Goal: Task Accomplishment & Management: Complete application form

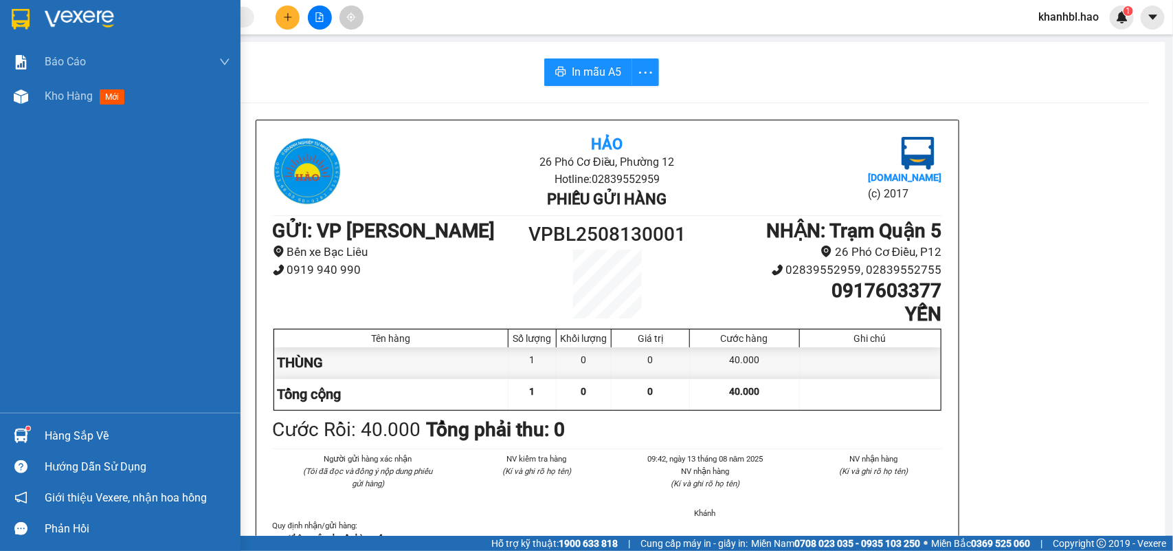
click at [19, 15] on img at bounding box center [21, 19] width 18 height 21
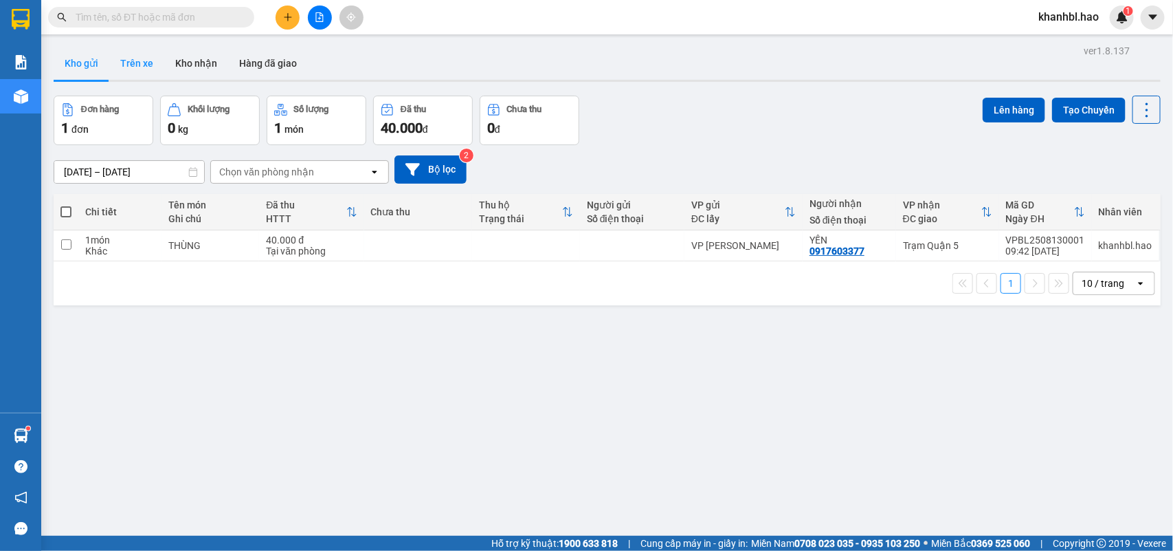
click at [144, 52] on button "Trên xe" at bounding box center [136, 63] width 55 height 33
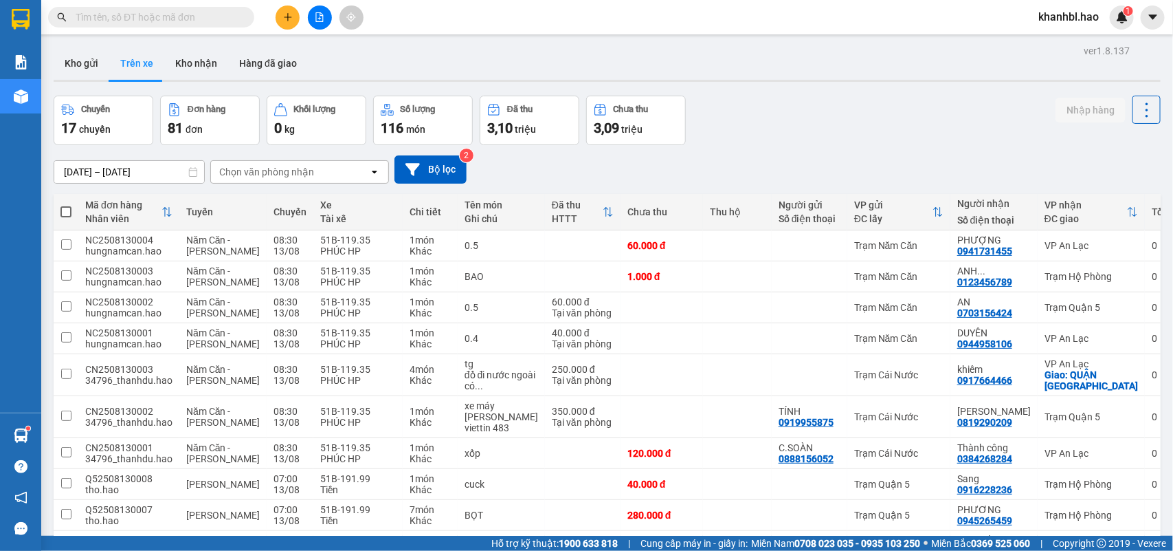
click at [283, 173] on div "Chọn văn phòng nhận" at bounding box center [266, 172] width 95 height 14
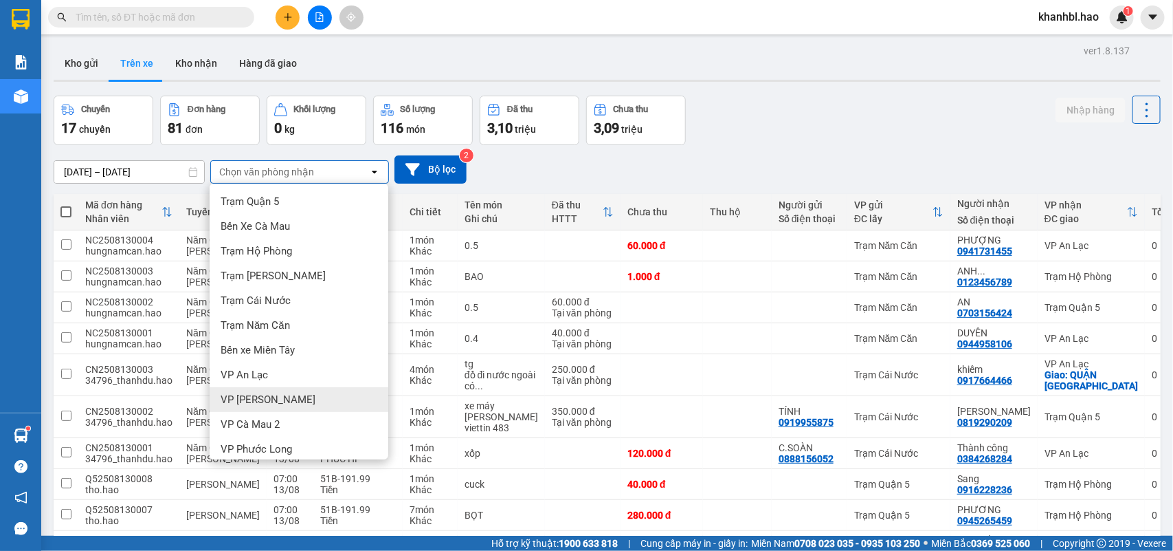
click at [261, 403] on span "VP [PERSON_NAME]" at bounding box center [268, 399] width 95 height 14
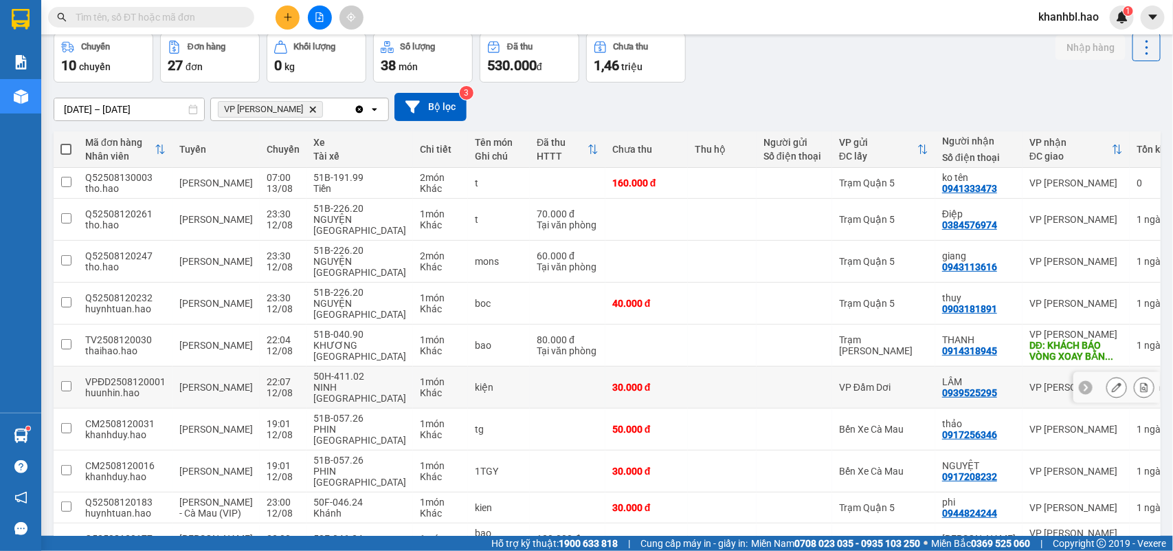
scroll to position [96, 0]
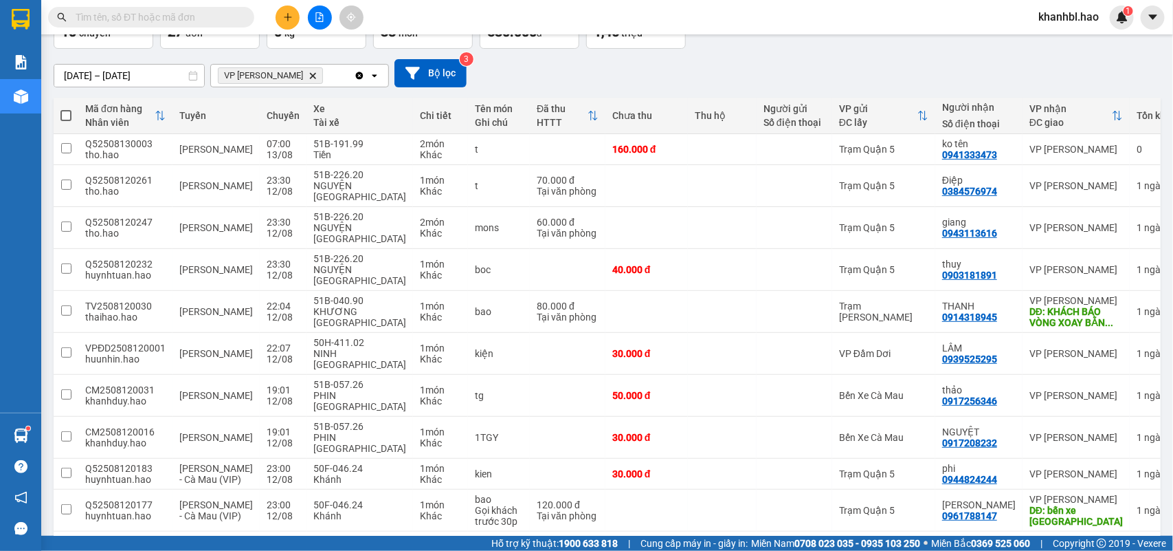
click at [1001, 543] on button "3" at bounding box center [1011, 553] width 21 height 21
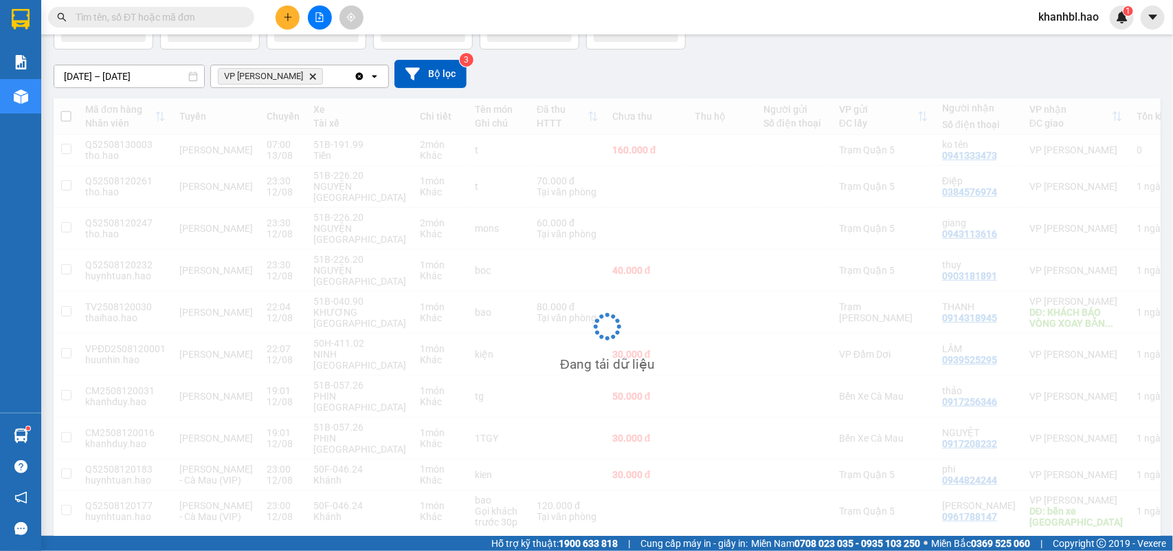
scroll to position [63, 0]
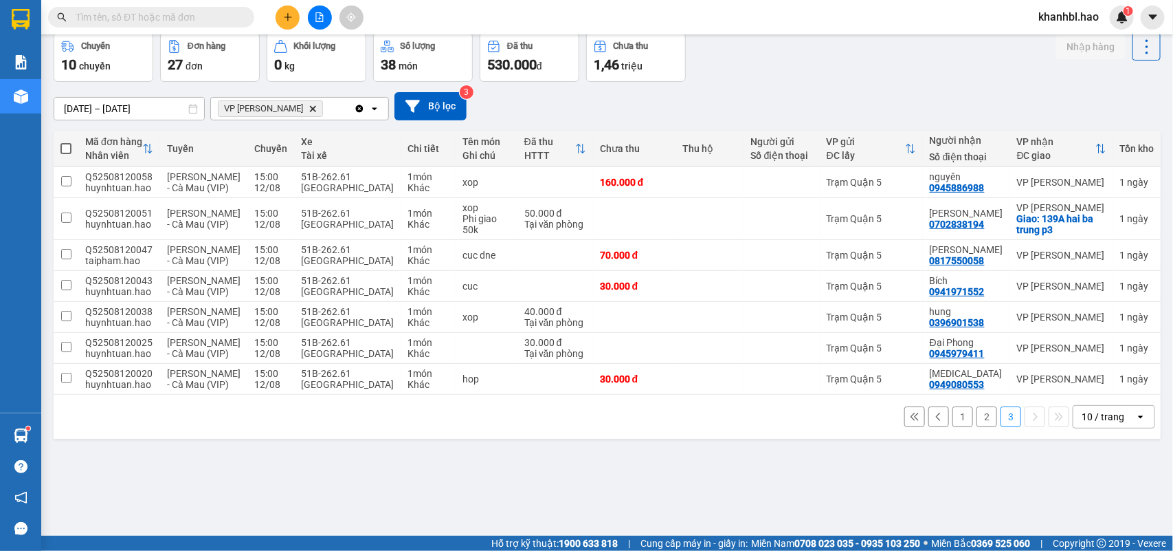
click at [66, 146] on span at bounding box center [65, 148] width 11 height 11
click at [66, 142] on input "checkbox" at bounding box center [66, 142] width 0 height 0
checkbox input "true"
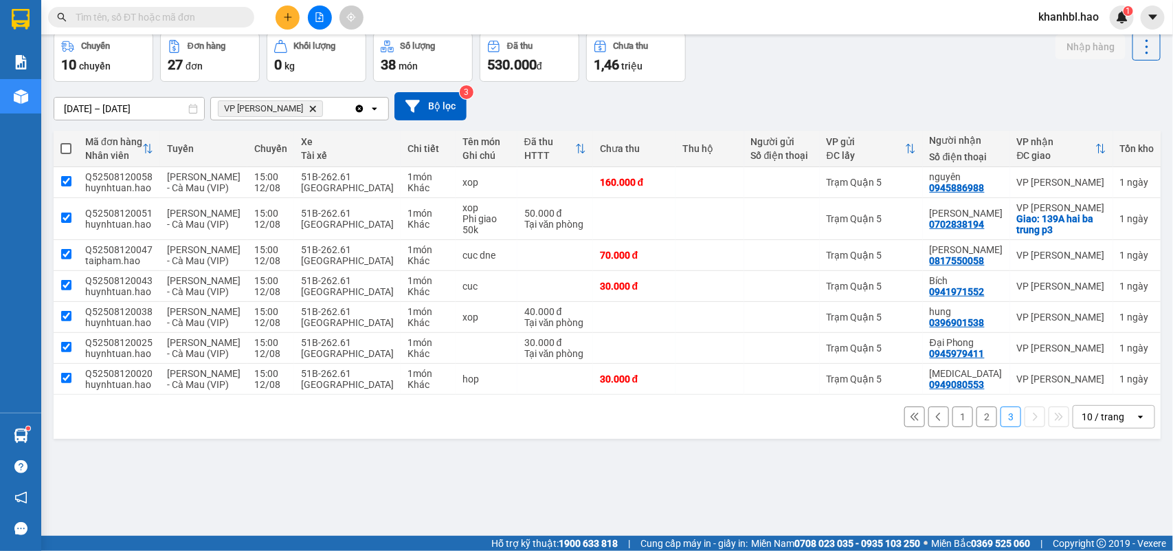
checkbox input "true"
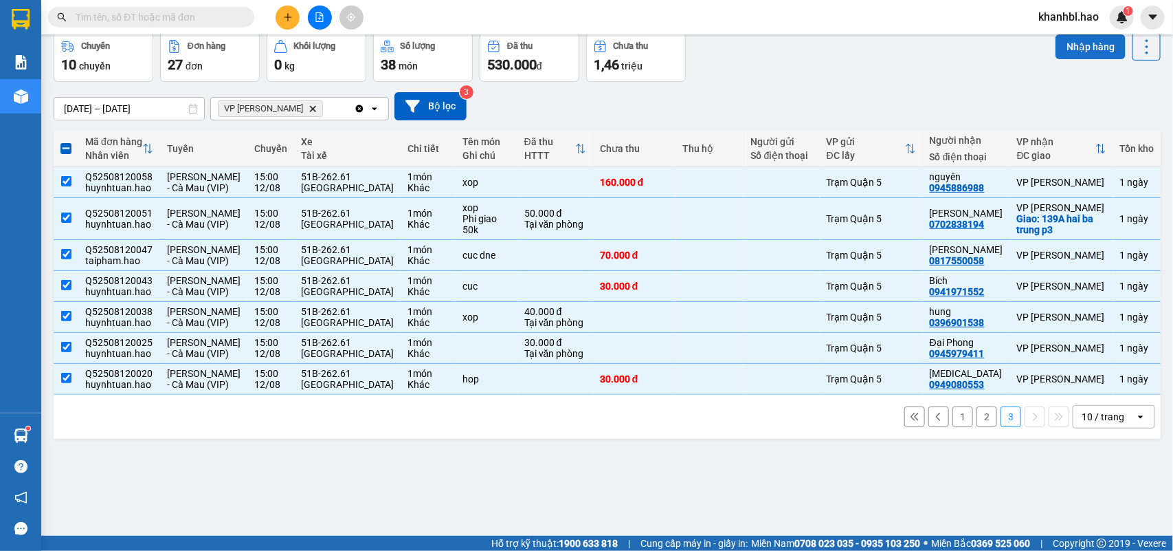
click at [1079, 45] on button "Nhập hàng" at bounding box center [1091, 46] width 70 height 25
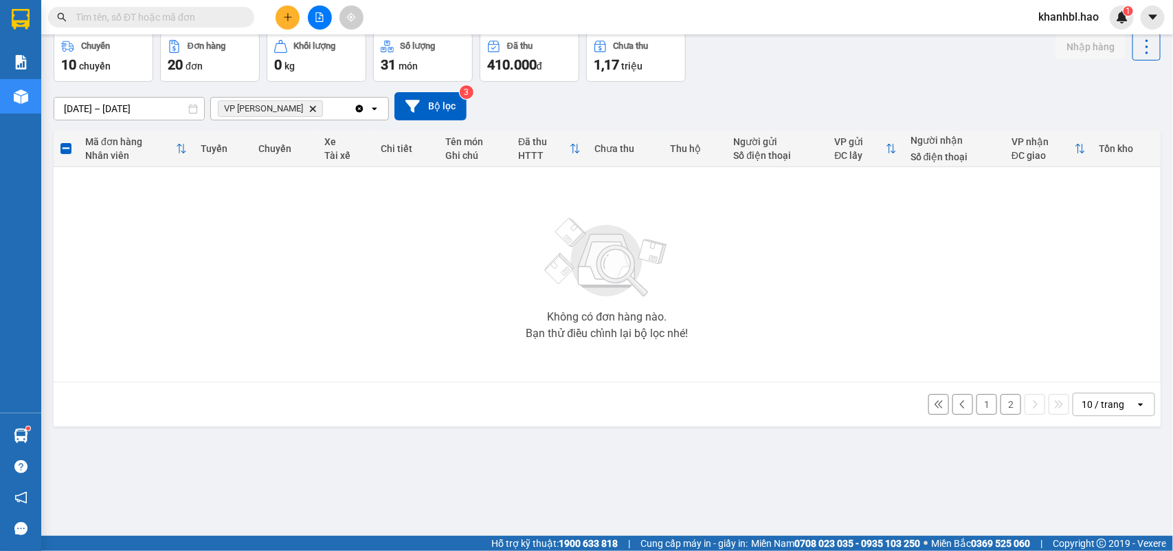
click at [1001, 400] on button "2" at bounding box center [1011, 404] width 21 height 21
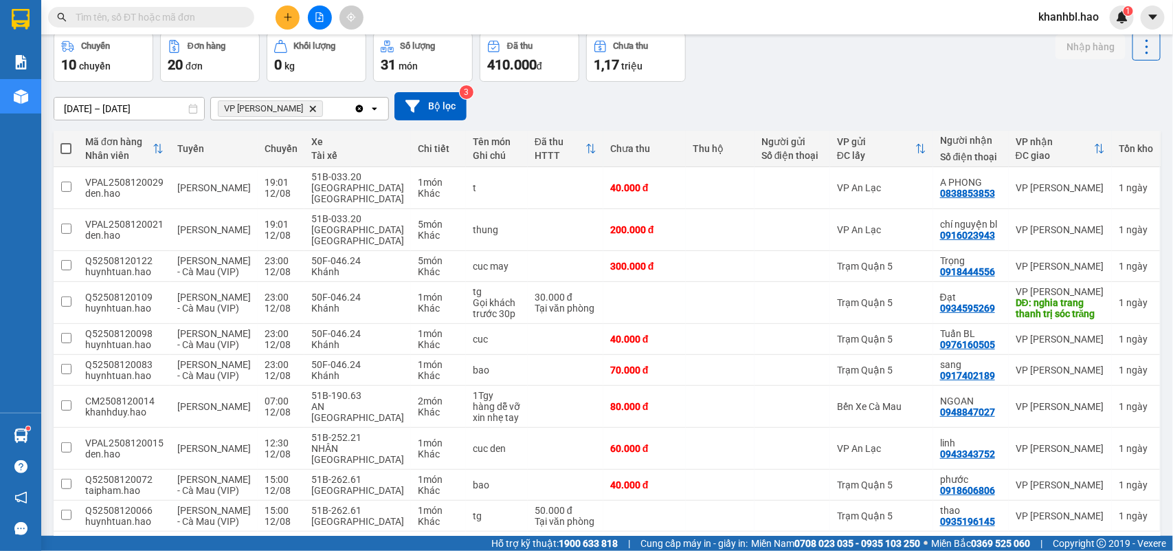
click at [65, 144] on span at bounding box center [65, 148] width 11 height 11
click at [66, 142] on input "checkbox" at bounding box center [66, 142] width 0 height 0
checkbox input "true"
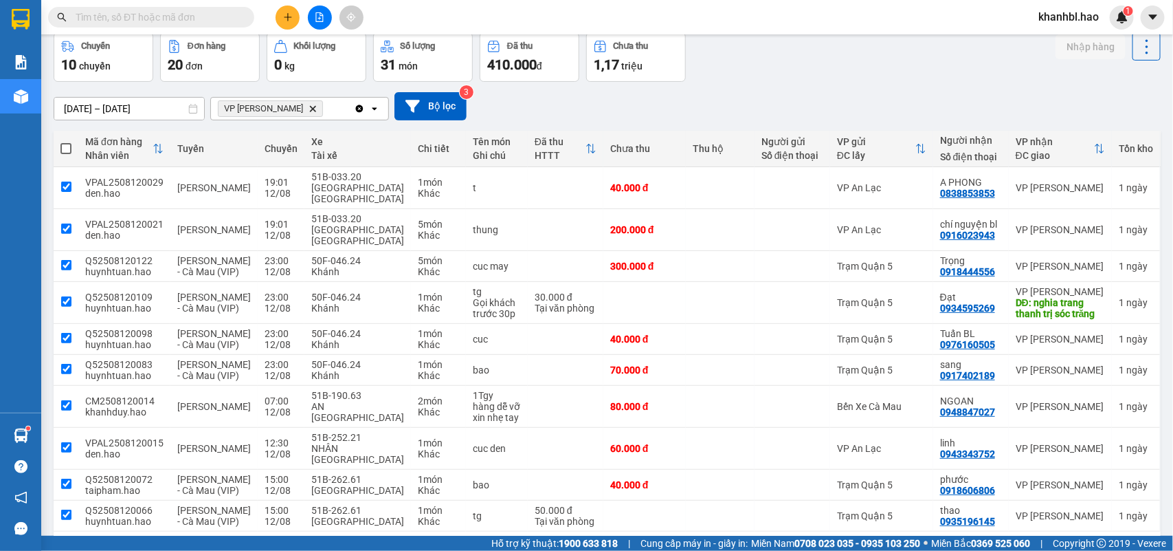
checkbox input "true"
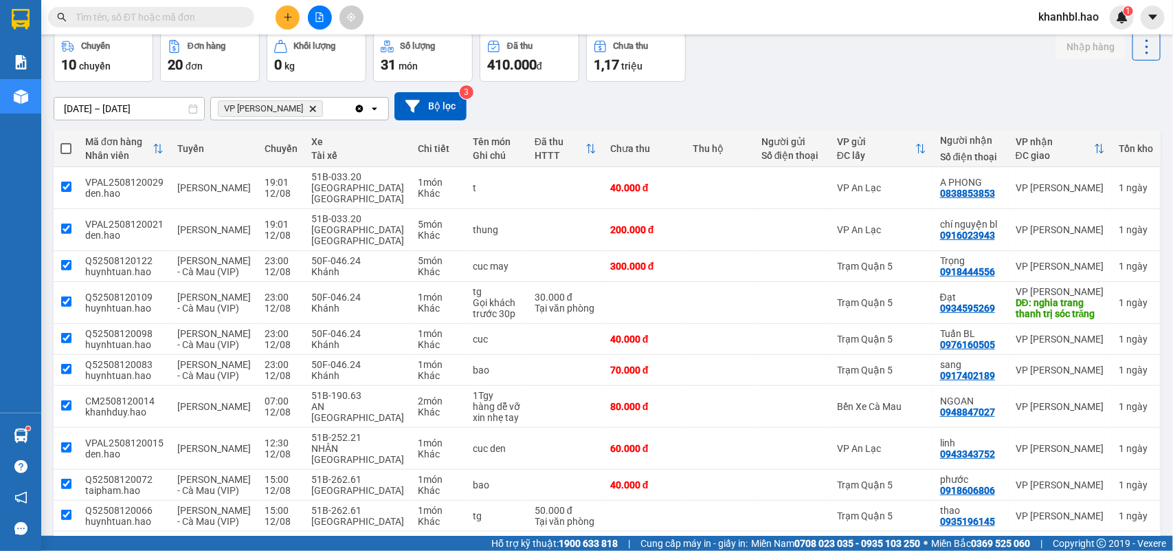
checkbox input "true"
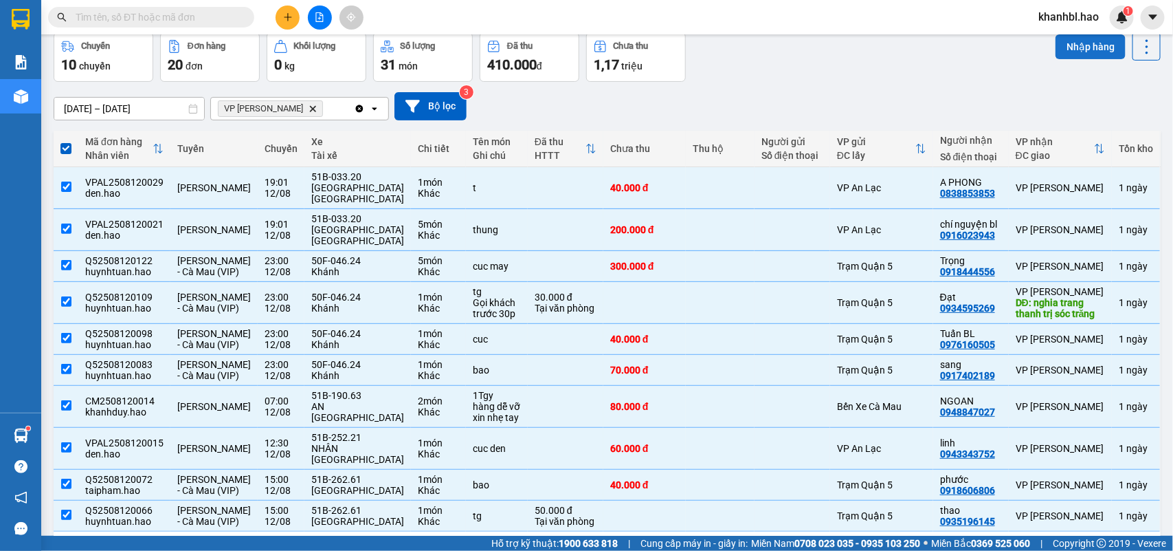
click at [1069, 41] on button "Nhập hàng" at bounding box center [1091, 46] width 70 height 25
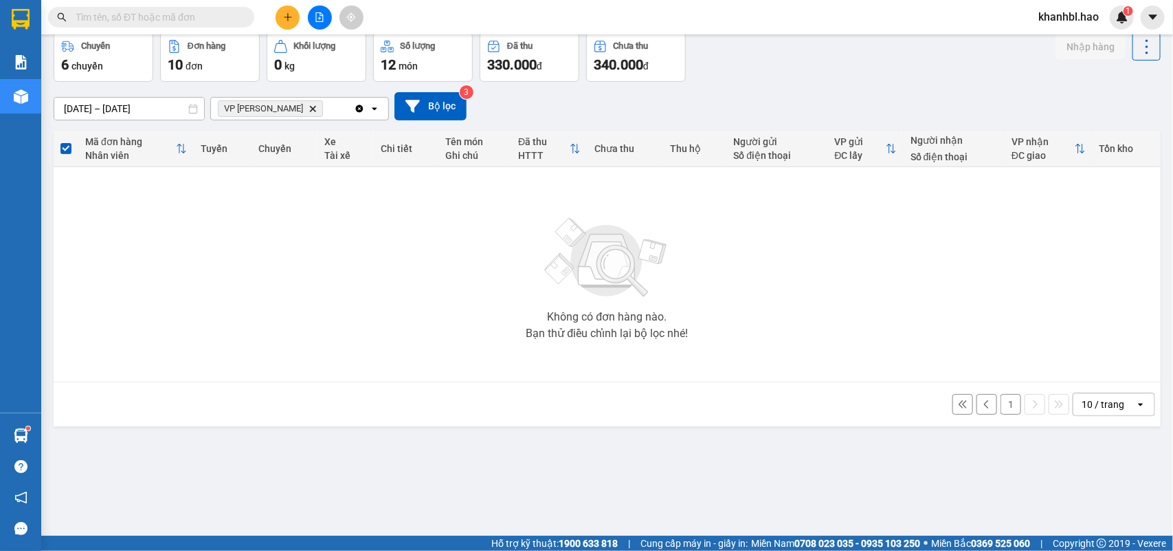
click at [1001, 411] on button "1" at bounding box center [1011, 404] width 21 height 21
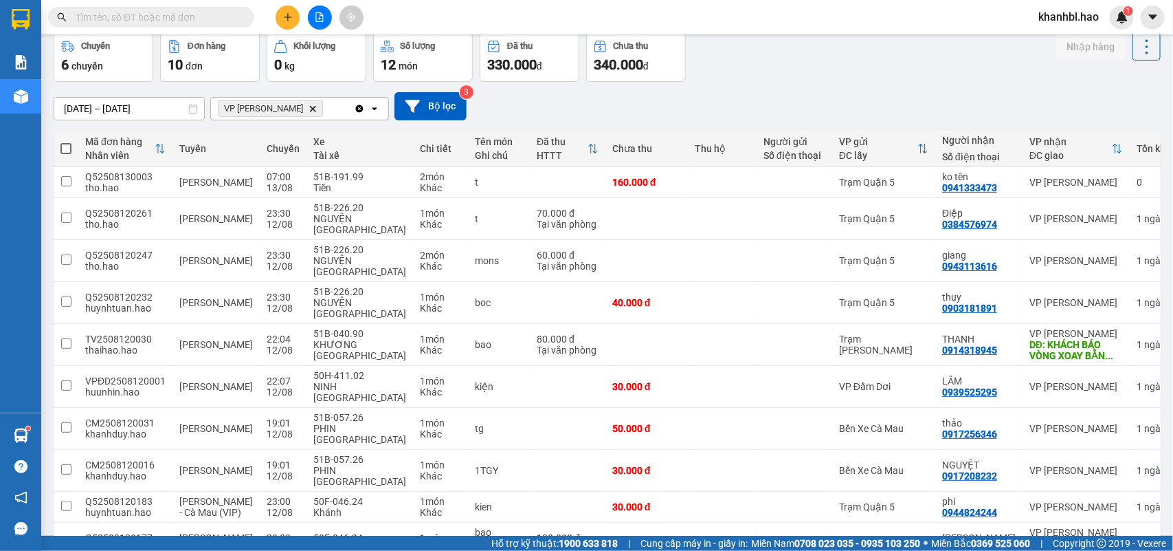
click at [60, 145] on span at bounding box center [65, 148] width 11 height 11
click at [66, 142] on input "checkbox" at bounding box center [66, 142] width 0 height 0
checkbox input "true"
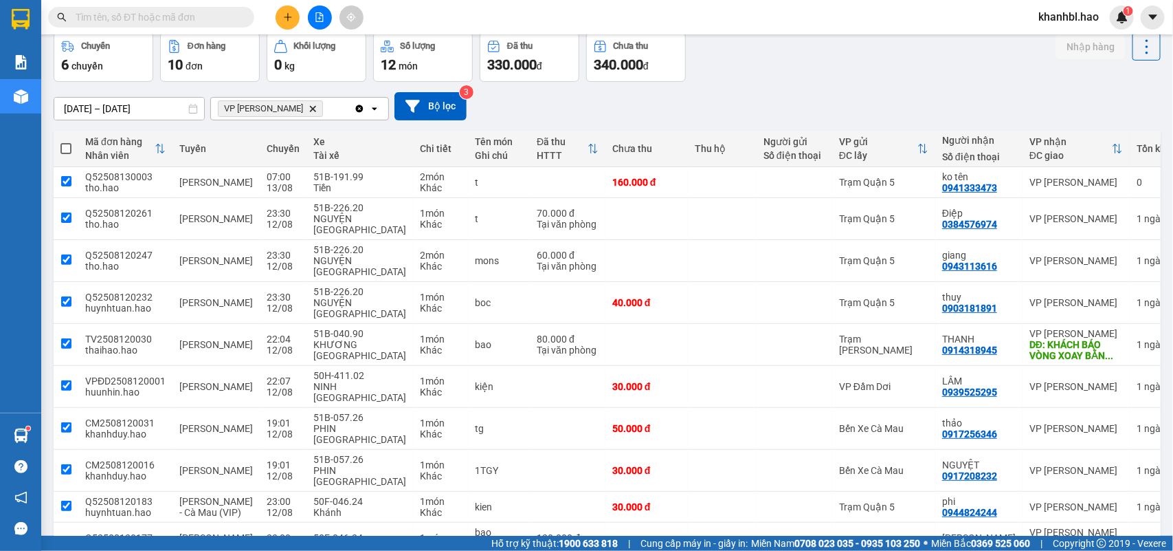
checkbox input "true"
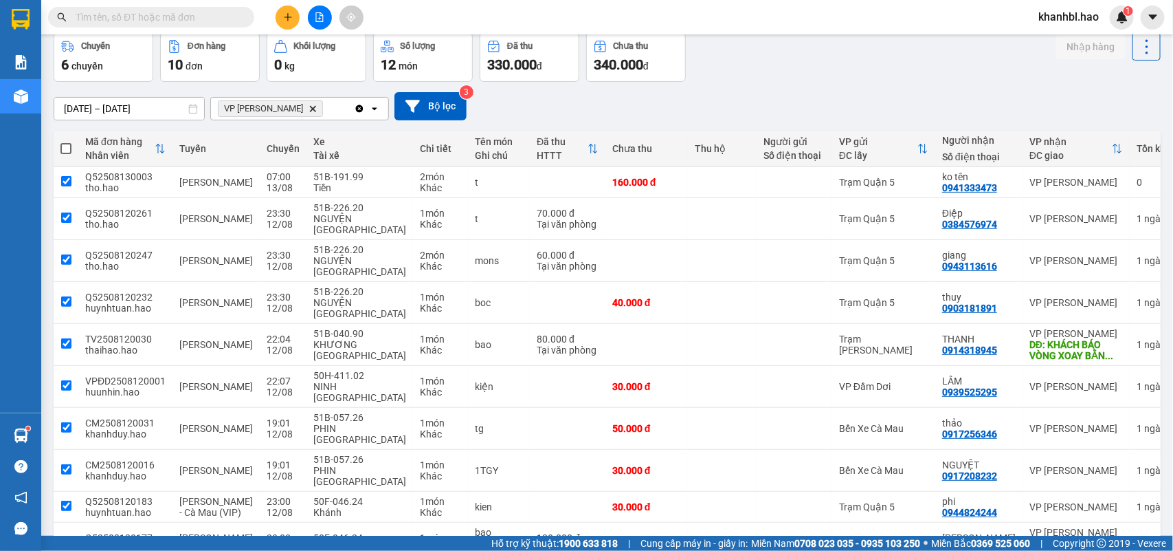
checkbox input "true"
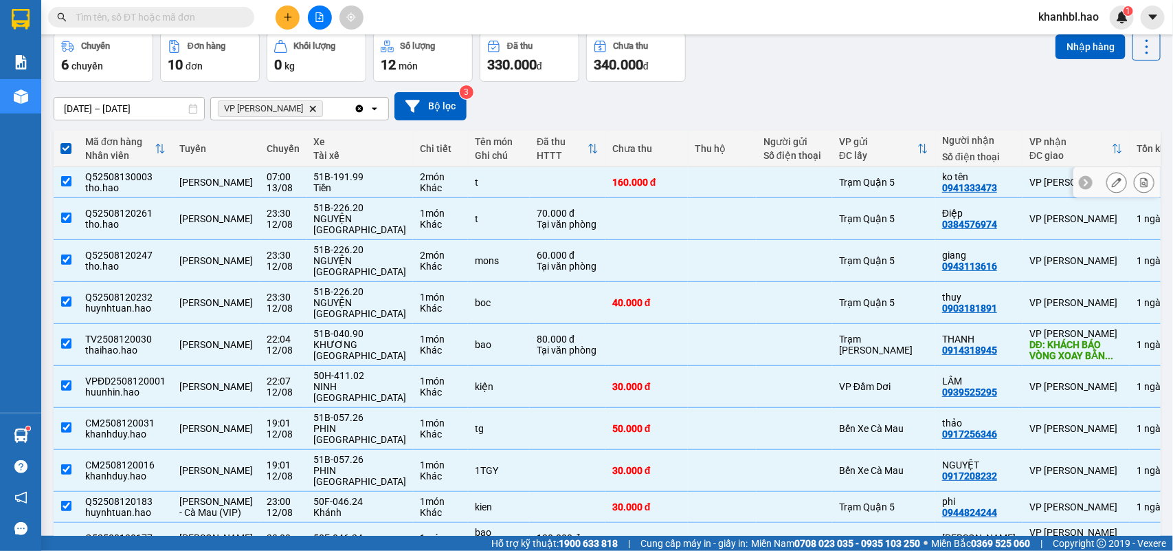
click at [63, 179] on input "checkbox" at bounding box center [66, 181] width 10 height 10
checkbox input "false"
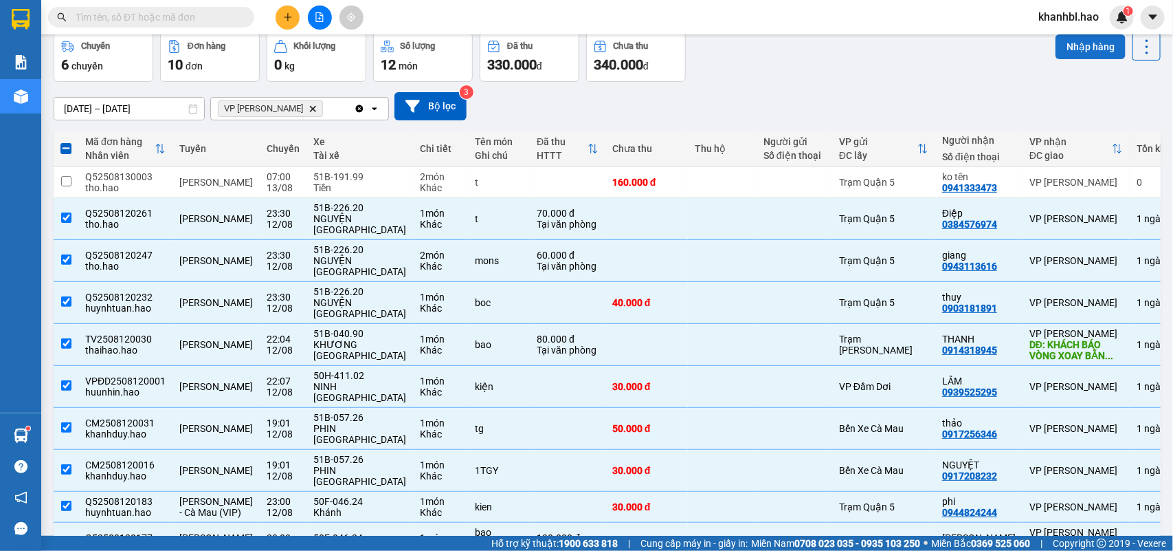
click at [1080, 41] on button "Nhập hàng" at bounding box center [1091, 46] width 70 height 25
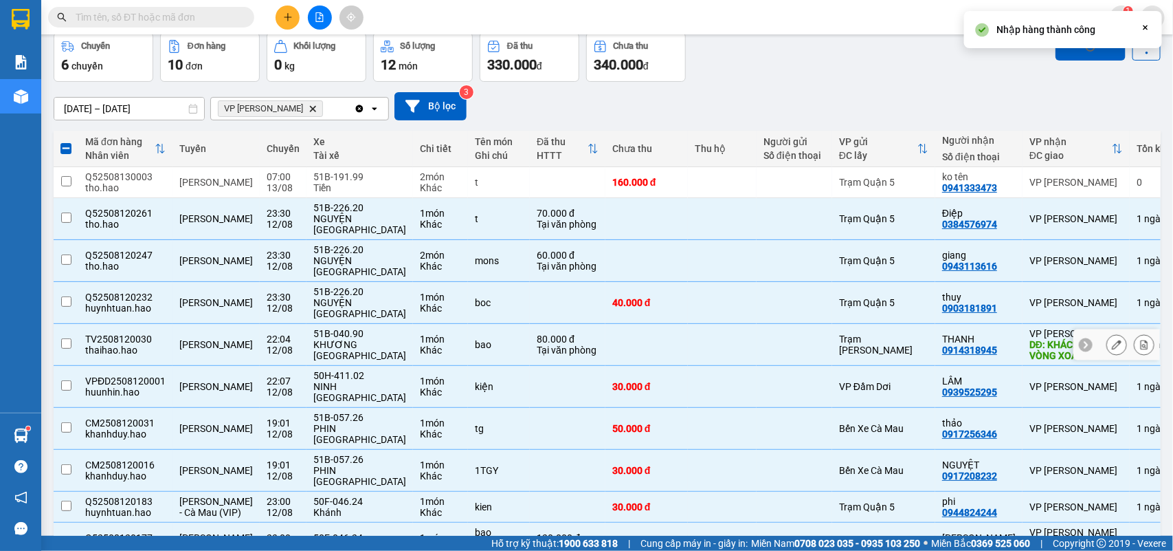
checkbox input "false"
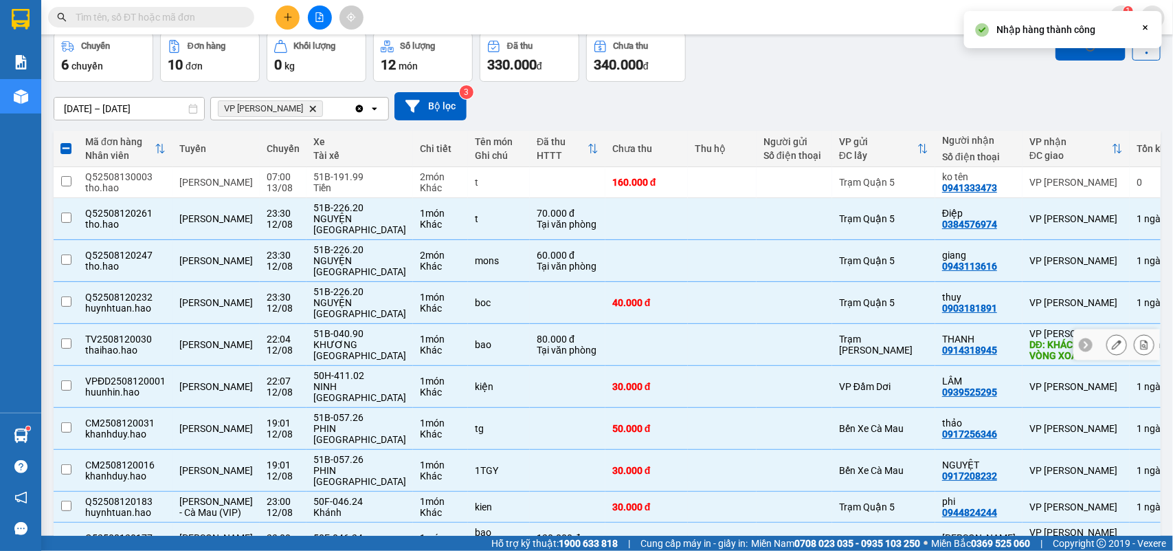
checkbox input "false"
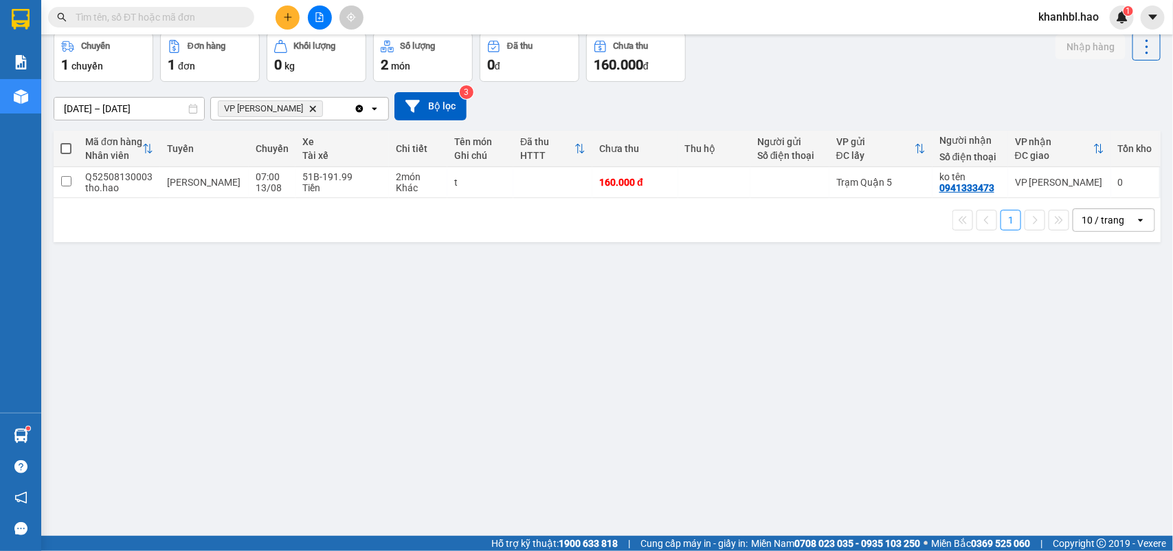
scroll to position [0, 0]
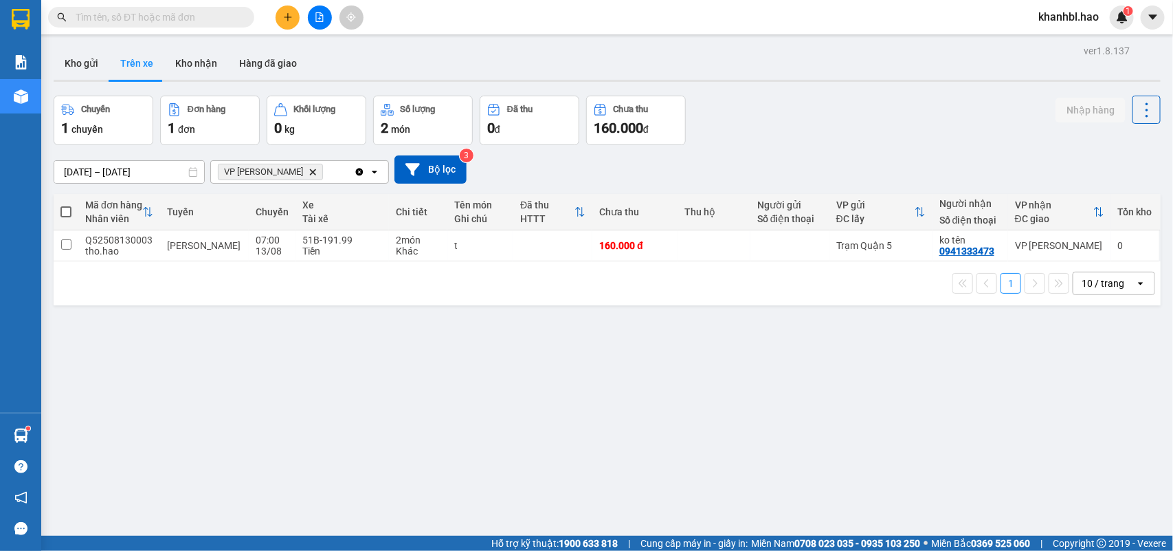
click at [1002, 287] on button "1" at bounding box center [1011, 283] width 21 height 21
click at [1001, 287] on button "1" at bounding box center [1011, 283] width 21 height 21
click at [289, 22] on button at bounding box center [288, 17] width 24 height 24
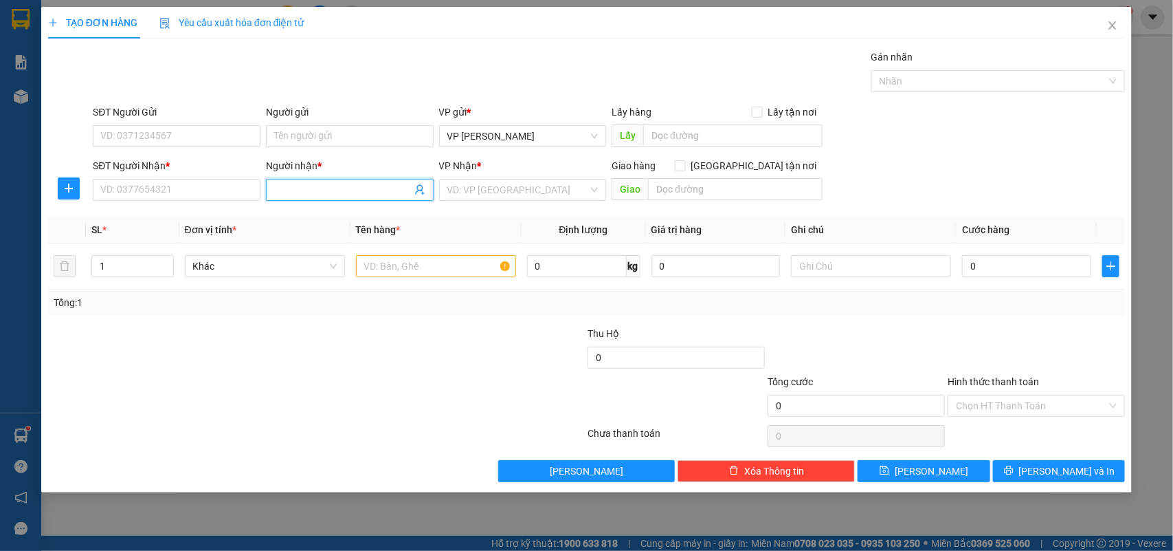
click at [366, 192] on input "Người nhận *" at bounding box center [342, 189] width 137 height 15
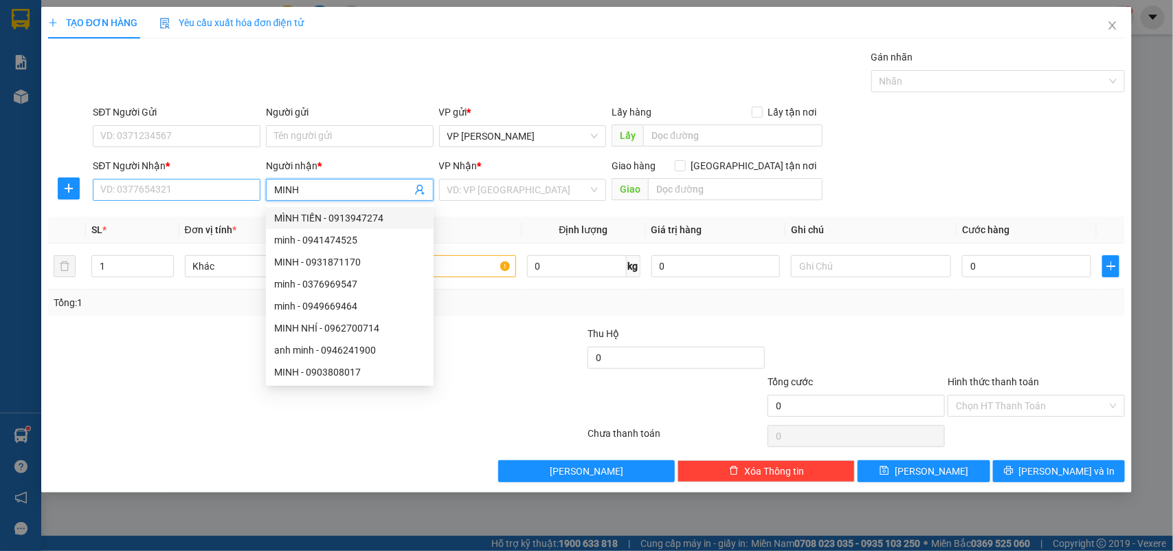
type input "MINH"
click at [200, 196] on input "SĐT Người Nhận *" at bounding box center [177, 190] width 168 height 22
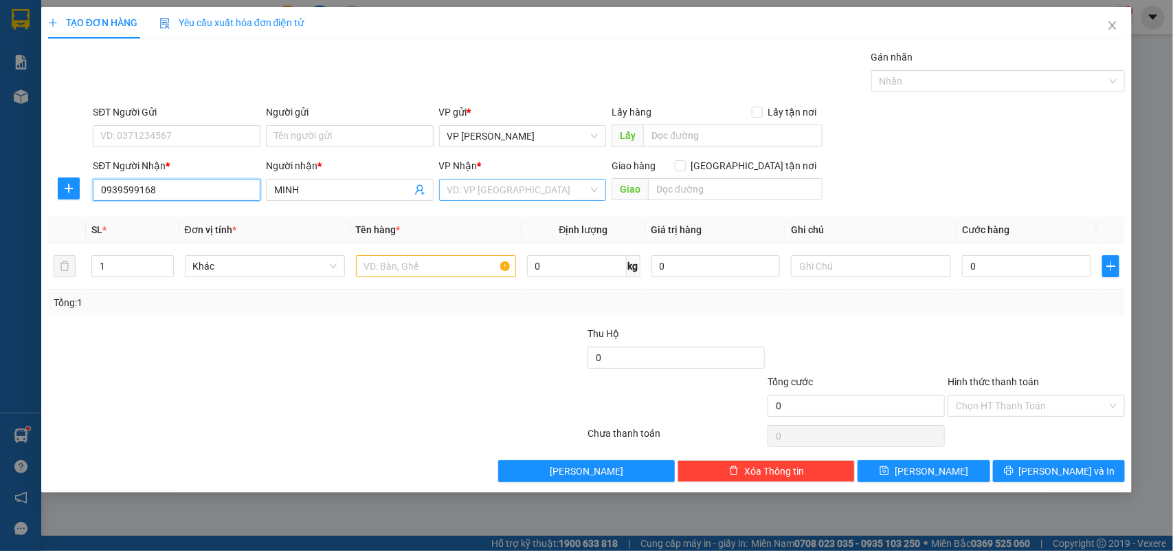
type input "0939599168"
click at [482, 181] on input "search" at bounding box center [518, 189] width 142 height 21
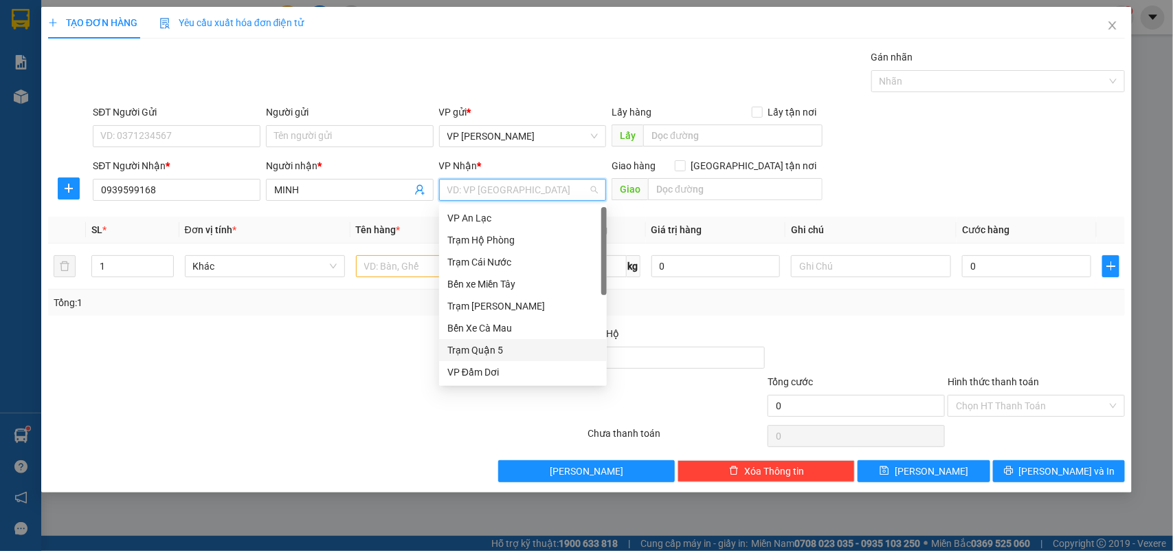
click at [490, 344] on div "Trạm Quận 5" at bounding box center [522, 349] width 151 height 15
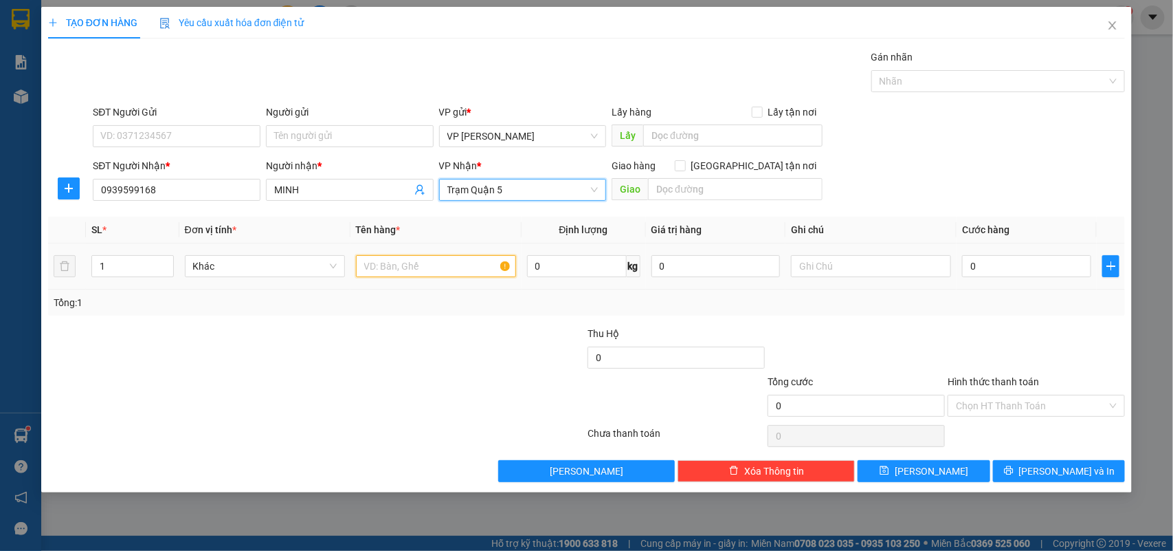
click at [421, 276] on input "text" at bounding box center [436, 266] width 160 height 22
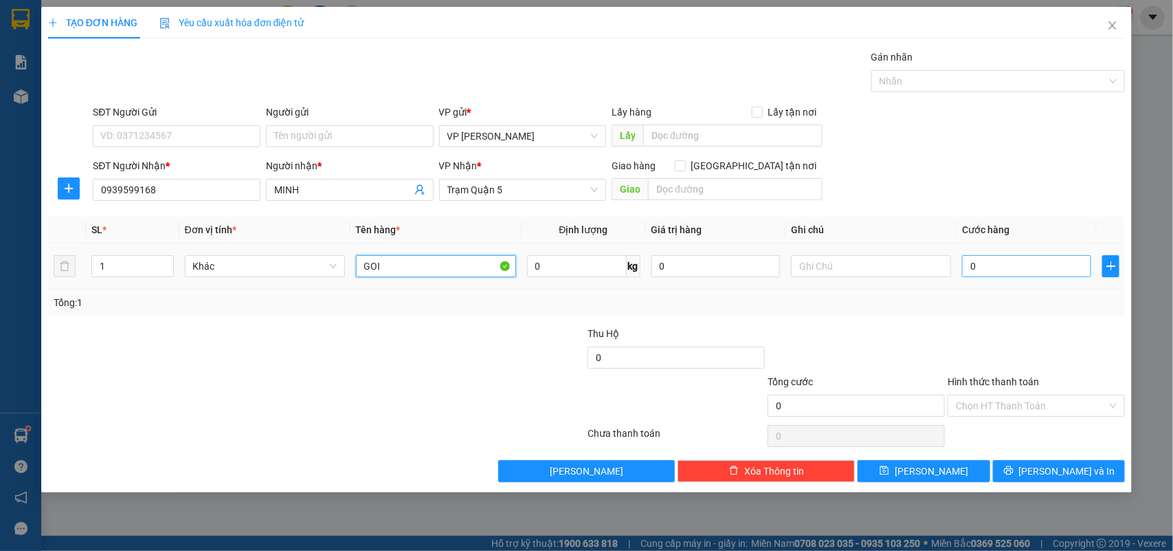
type input "GOI"
click at [1001, 269] on input "0" at bounding box center [1026, 266] width 129 height 22
type input "003"
type input "3"
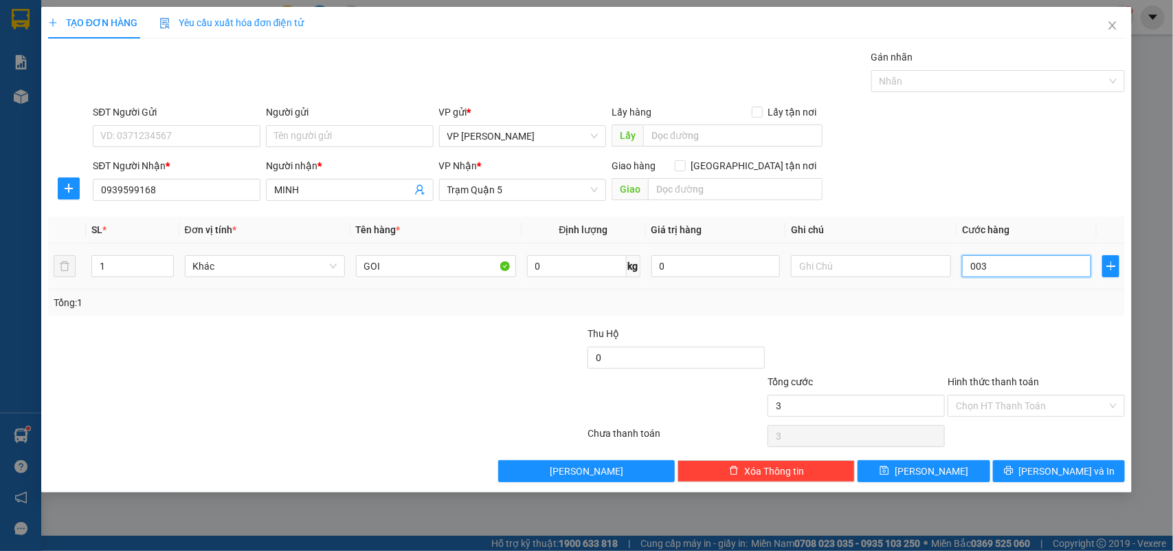
type input "0.030"
type input "30"
click at [1014, 409] on input "Hình thức thanh toán" at bounding box center [1031, 405] width 151 height 21
type input "30.000"
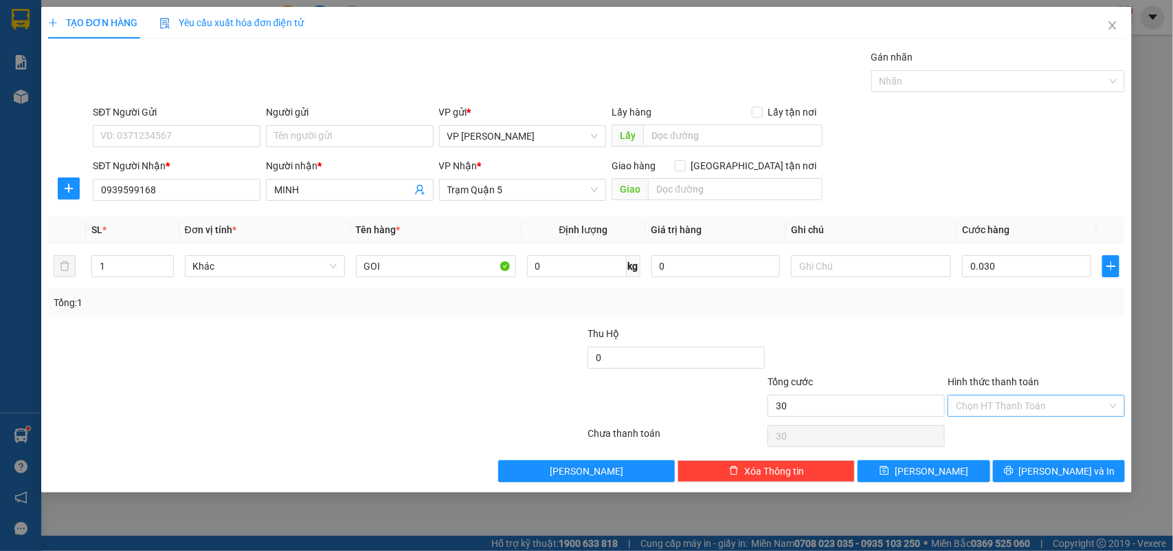
type input "30.000"
click at [994, 436] on div "Tại văn phòng" at bounding box center [1037, 434] width 161 height 15
type input "0"
click at [1046, 468] on button "[PERSON_NAME] và In" at bounding box center [1059, 471] width 132 height 22
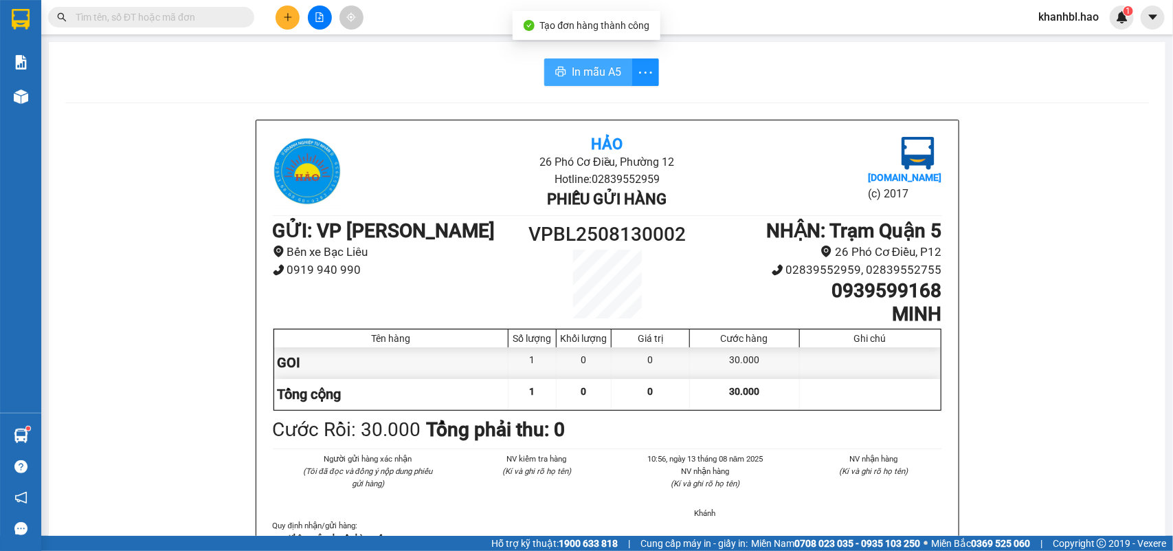
click at [601, 71] on span "In mẫu A5" at bounding box center [596, 71] width 49 height 17
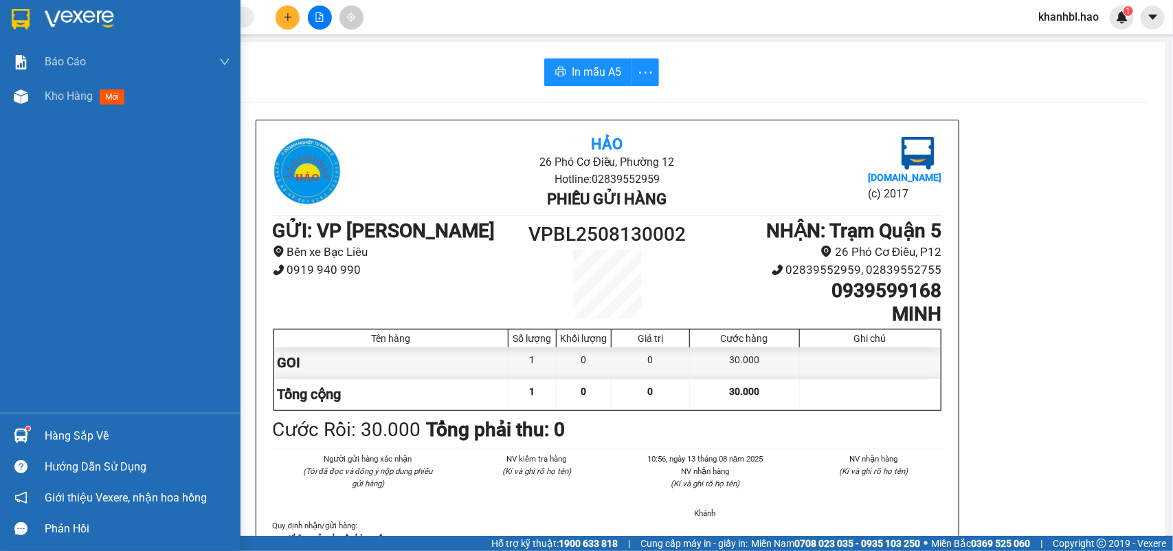
click at [24, 18] on img at bounding box center [21, 19] width 18 height 21
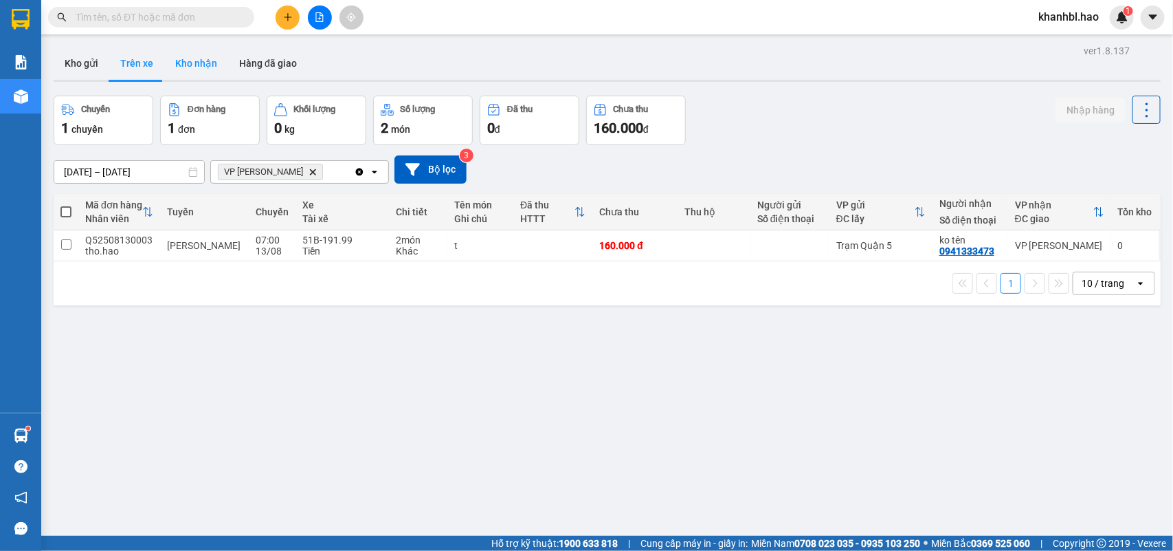
click at [205, 65] on button "Kho nhận" at bounding box center [196, 63] width 64 height 33
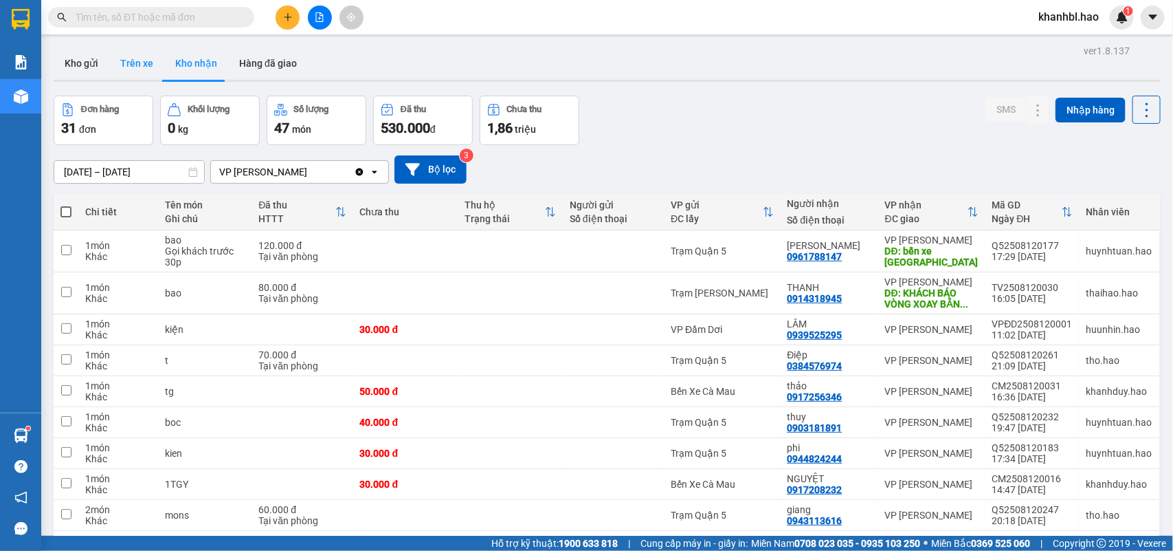
click at [152, 63] on button "Trên xe" at bounding box center [136, 63] width 55 height 33
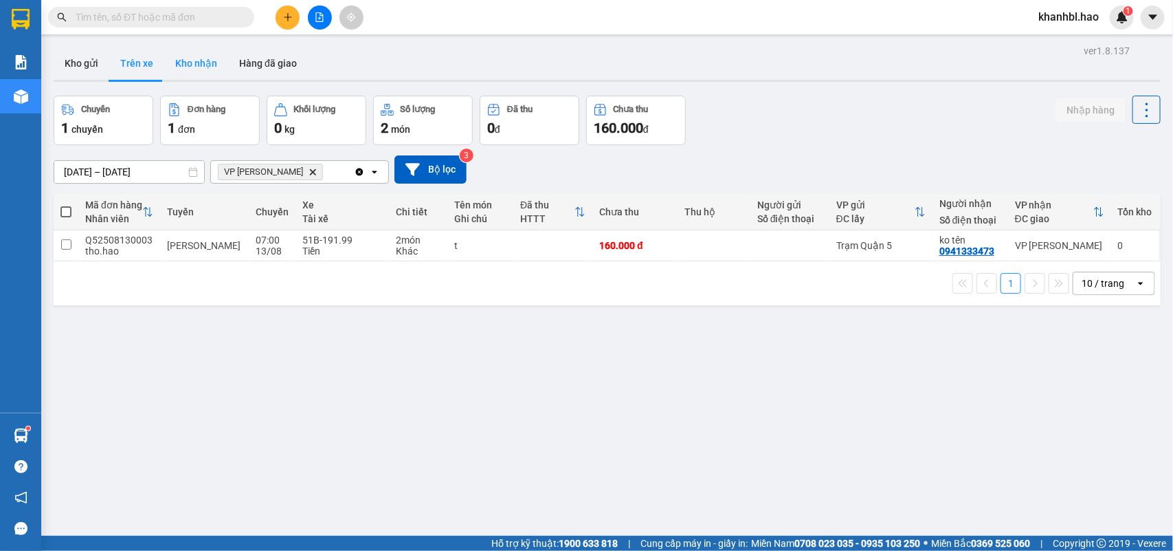
click at [197, 65] on button "Kho nhận" at bounding box center [196, 63] width 64 height 33
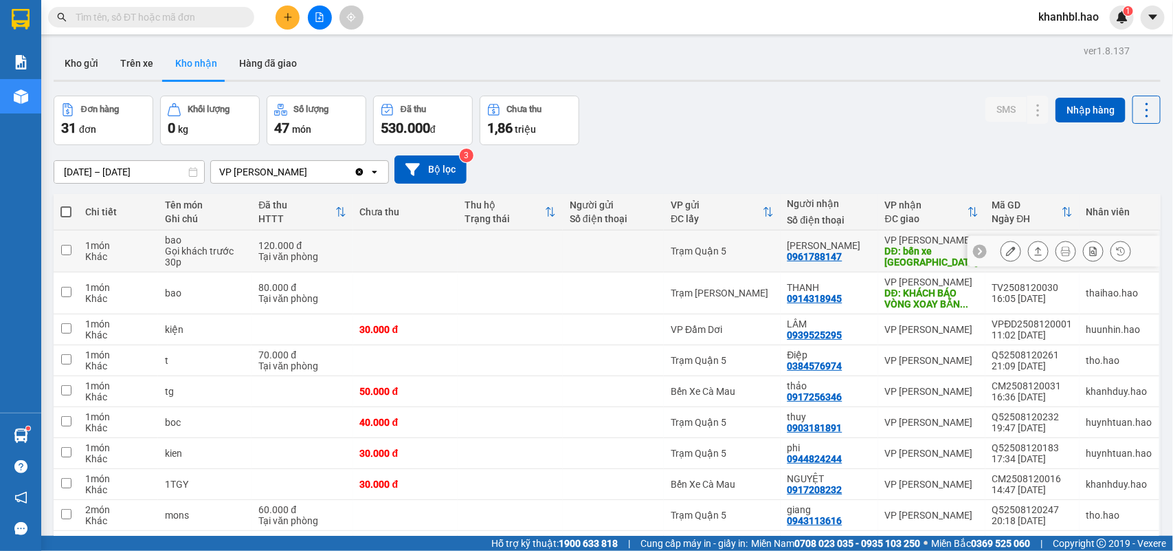
click at [1006, 252] on icon at bounding box center [1011, 251] width 10 height 10
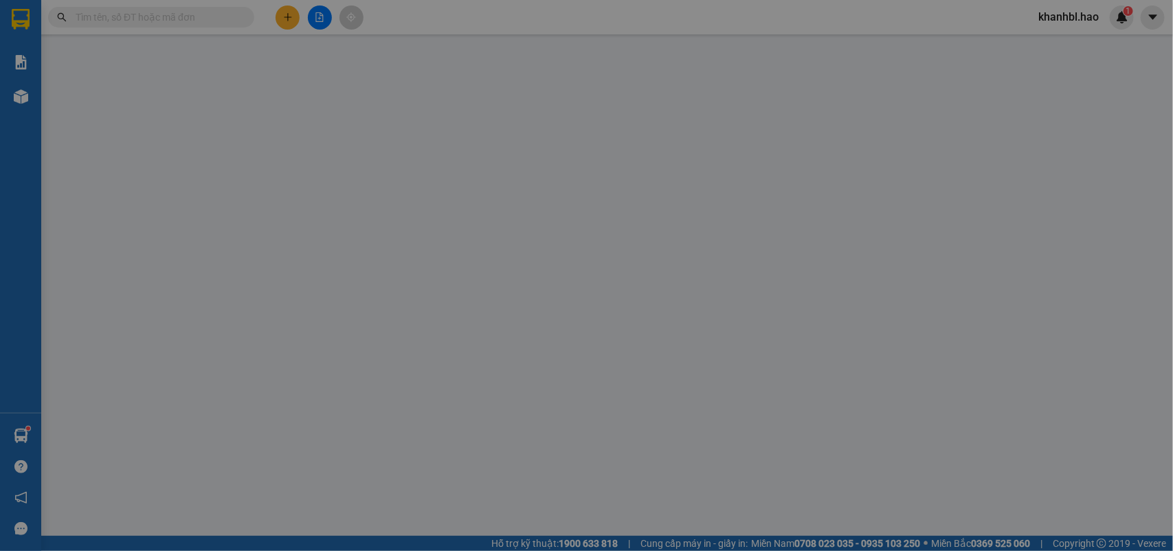
type input "0961788147"
type input "[PERSON_NAME]"
type input "bến xe [GEOGRAPHIC_DATA]"
type input "120.000"
type input "0"
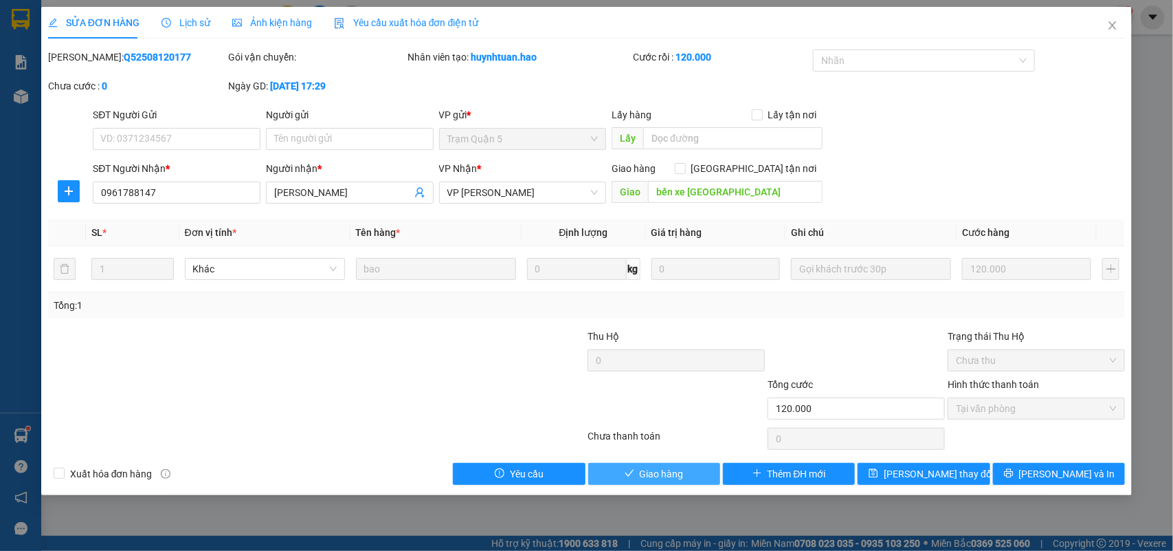
drag, startPoint x: 667, startPoint y: 474, endPoint x: 672, endPoint y: 468, distance: 7.8
click at [668, 474] on span "Giao hàng" at bounding box center [662, 473] width 44 height 15
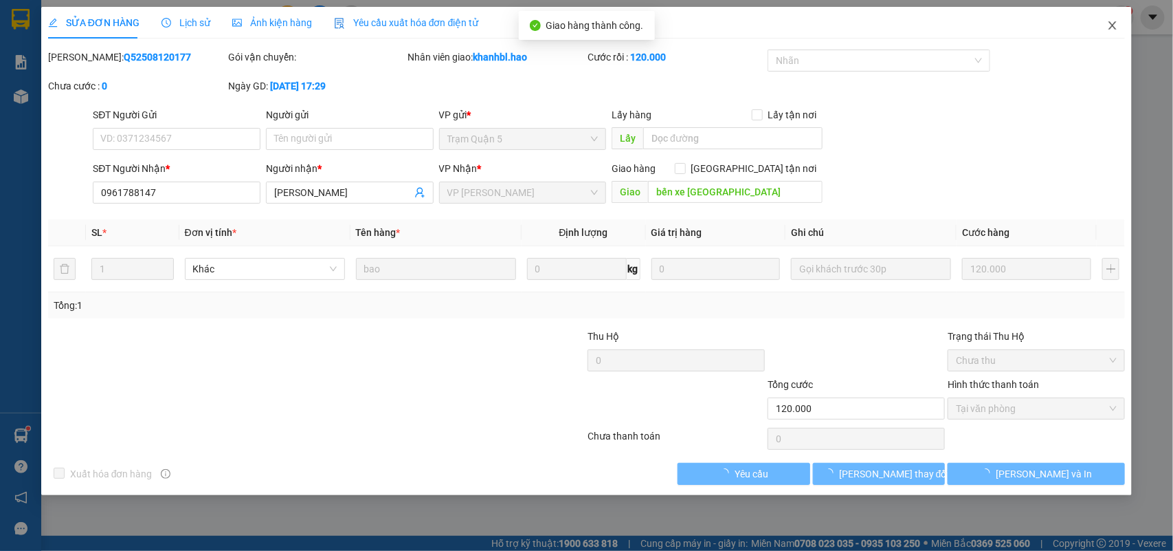
click at [1111, 21] on icon "close" at bounding box center [1112, 25] width 11 height 11
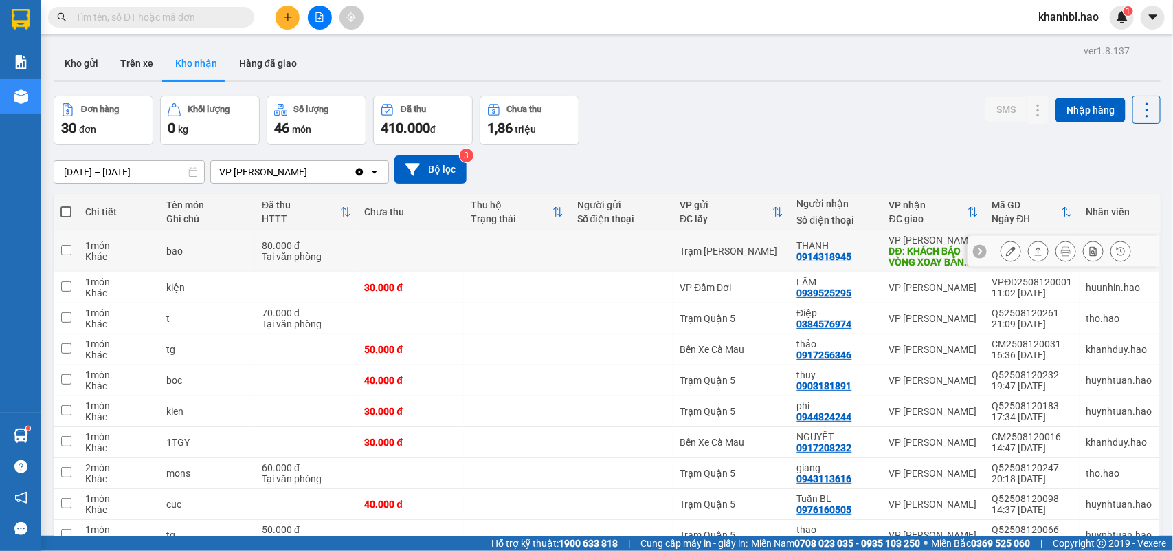
click at [1006, 252] on icon at bounding box center [1011, 251] width 10 height 10
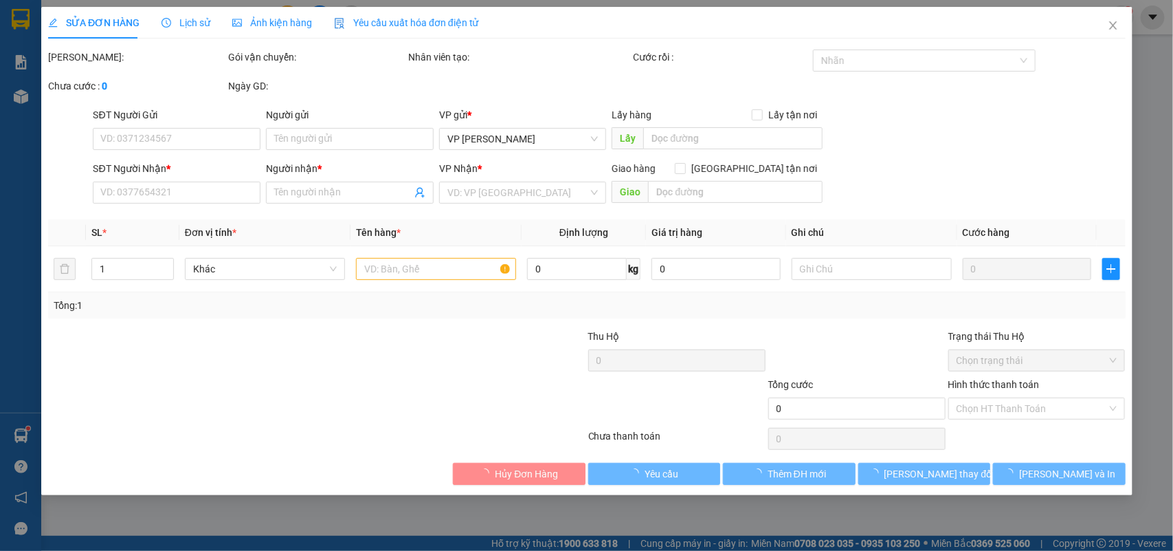
type input "0914318945"
type input "THANH"
type input "KHÁCH BÁO VÒNG XOAY BẰNG SẮT KHÔNG BAO GÌ HẾT"
type input "80.000"
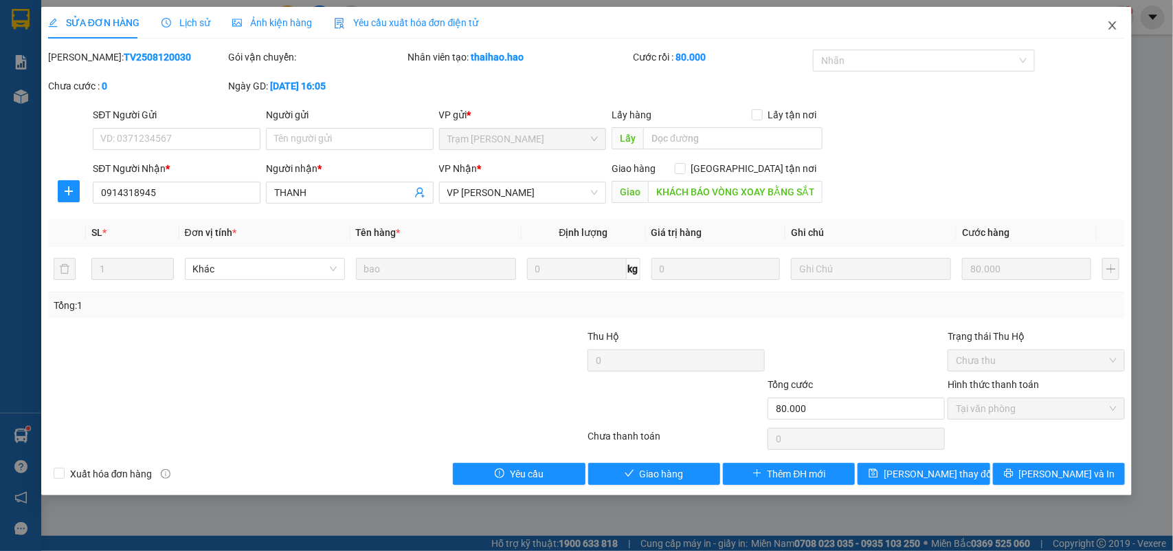
click at [1116, 23] on icon "close" at bounding box center [1113, 25] width 8 height 8
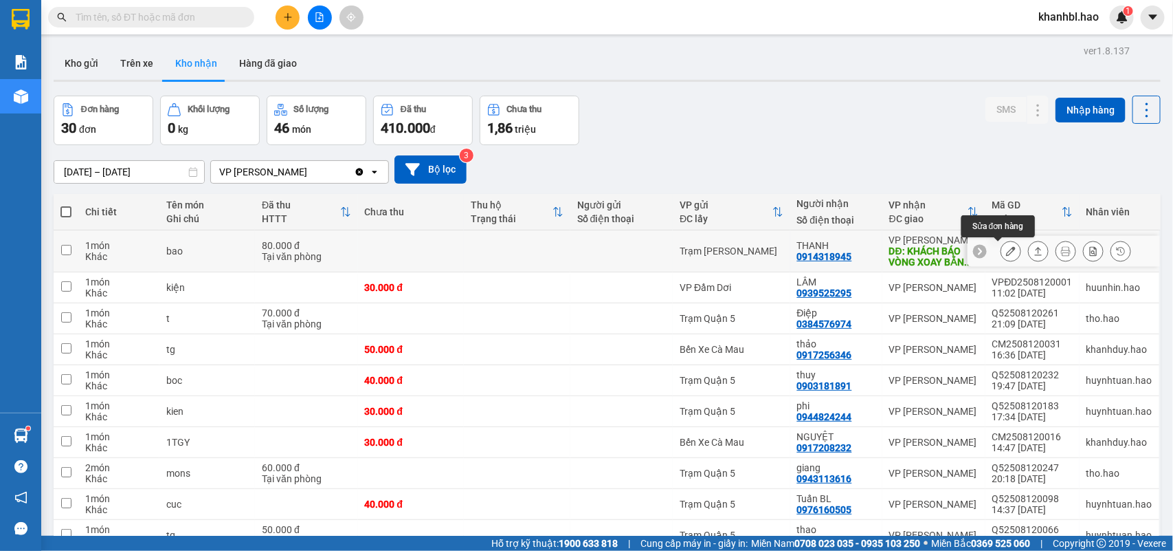
click at [1006, 251] on icon at bounding box center [1011, 251] width 10 height 10
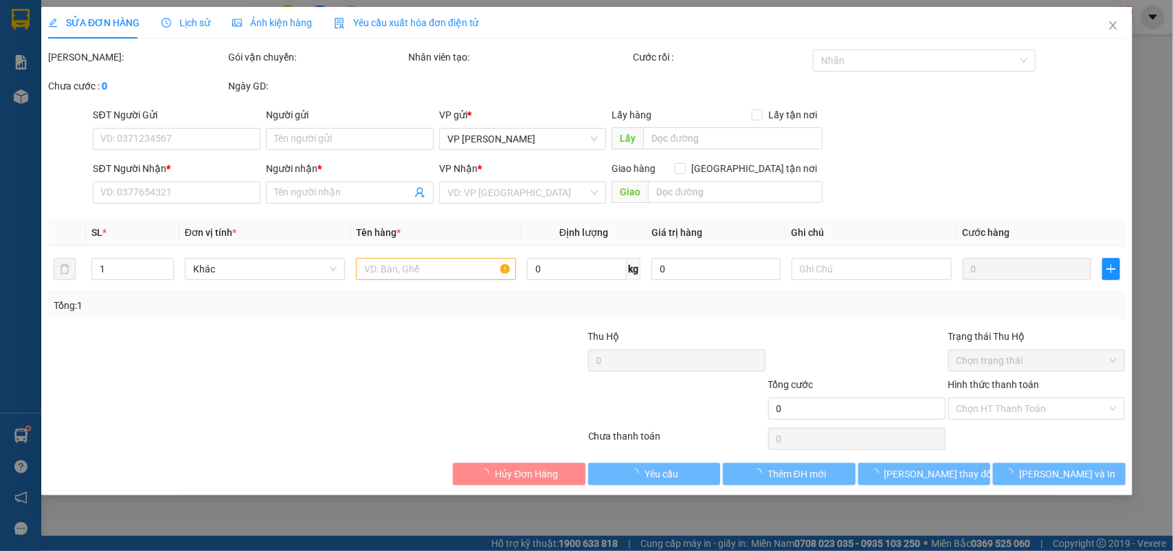
type input "0914318945"
type input "THANH"
type input "KHÁCH BÁO VÒNG XOAY BẰNG SẮT KHÔNG BAO GÌ HẾT"
type input "80.000"
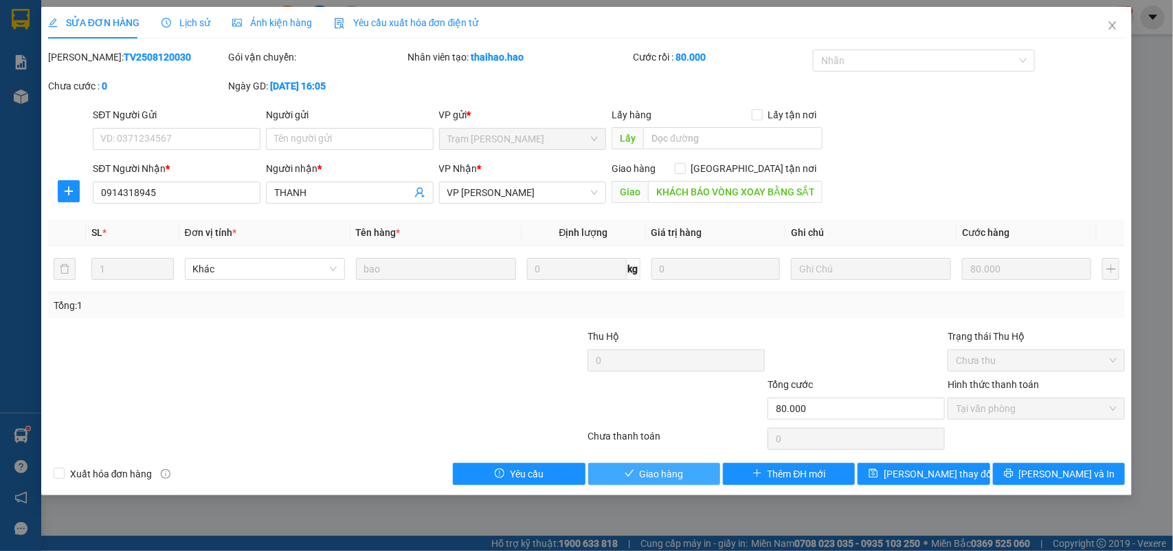
click at [648, 471] on span "Giao hàng" at bounding box center [662, 473] width 44 height 15
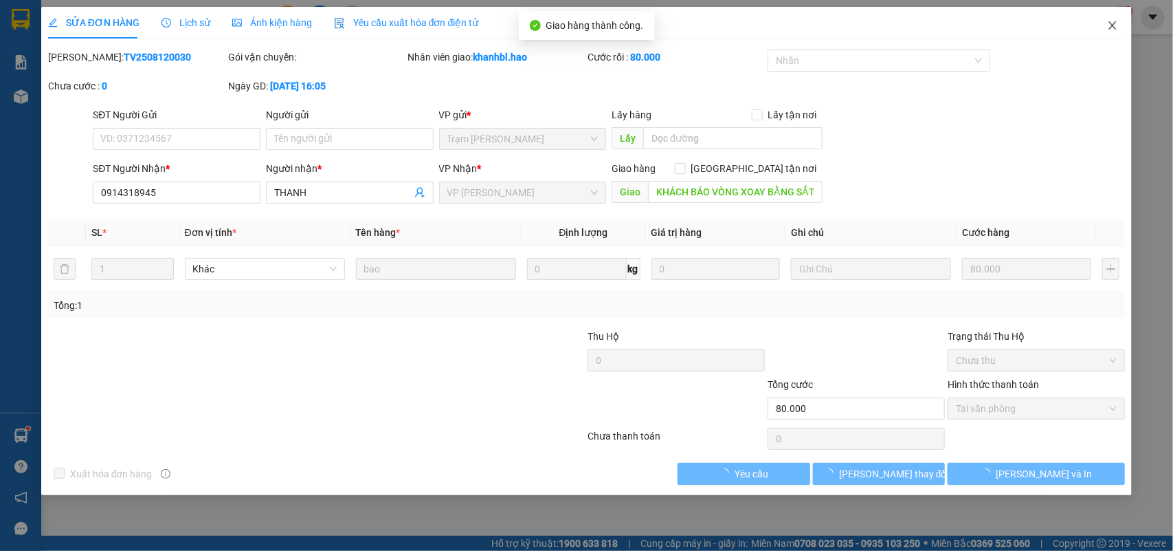
click at [1114, 22] on icon "close" at bounding box center [1112, 25] width 11 height 11
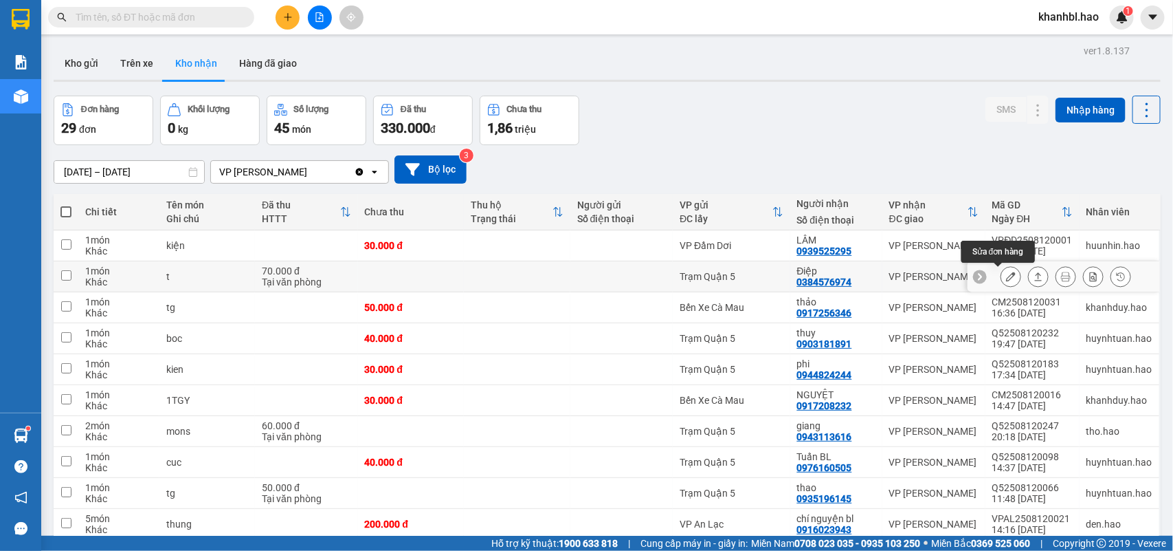
click at [1006, 275] on icon at bounding box center [1011, 276] width 10 height 10
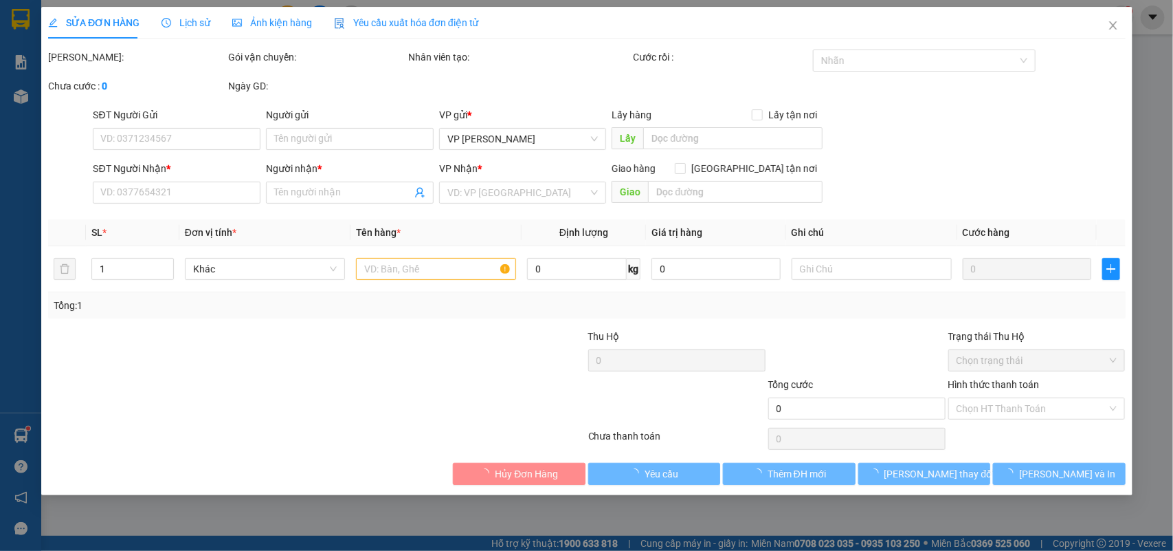
type input "0384576974"
type input "Điệp"
type input "70.000"
type input "0"
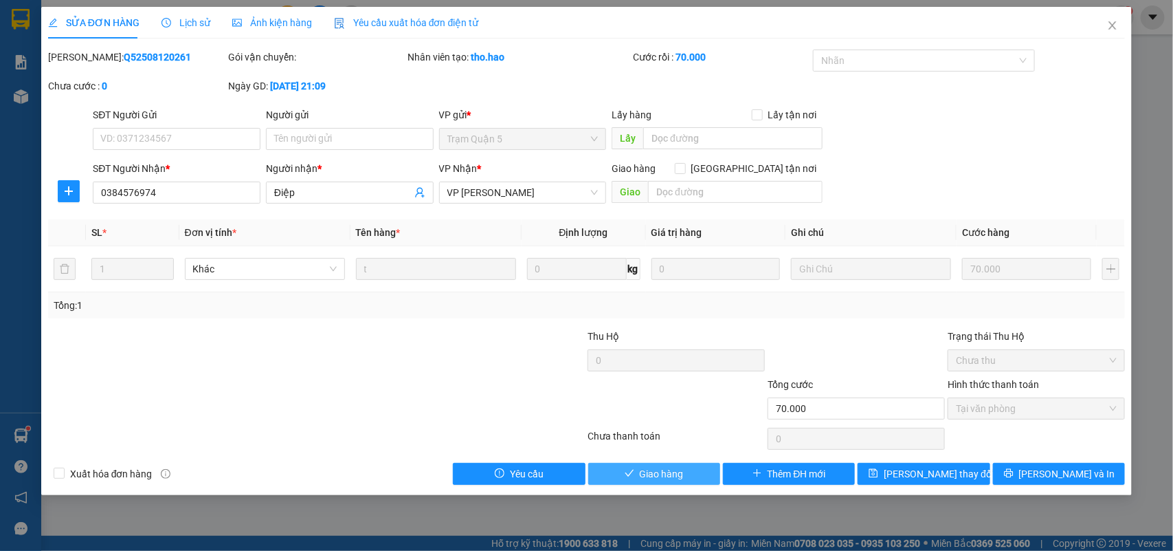
click at [654, 478] on span "Giao hàng" at bounding box center [662, 473] width 44 height 15
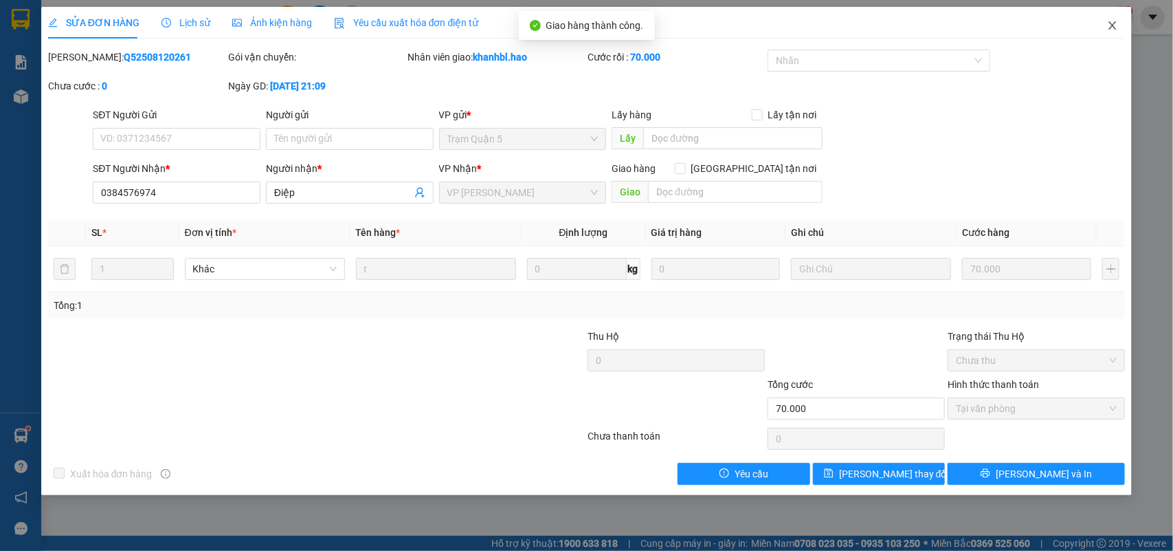
click at [1113, 27] on icon "close" at bounding box center [1112, 25] width 11 height 11
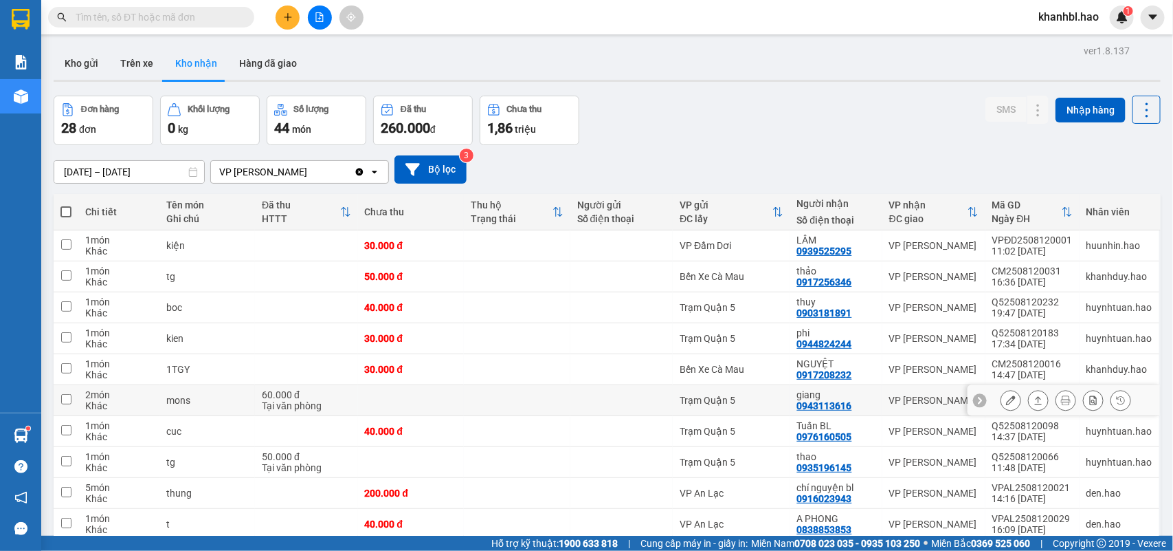
click at [1001, 399] on button at bounding box center [1010, 400] width 19 height 24
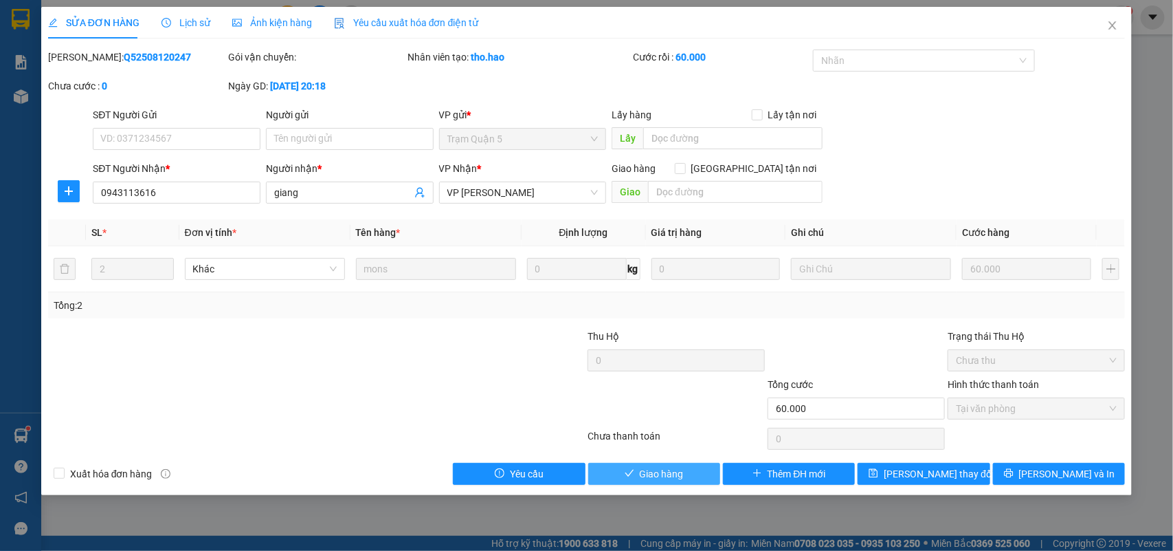
click at [665, 466] on button "Giao hàng" at bounding box center [654, 474] width 132 height 22
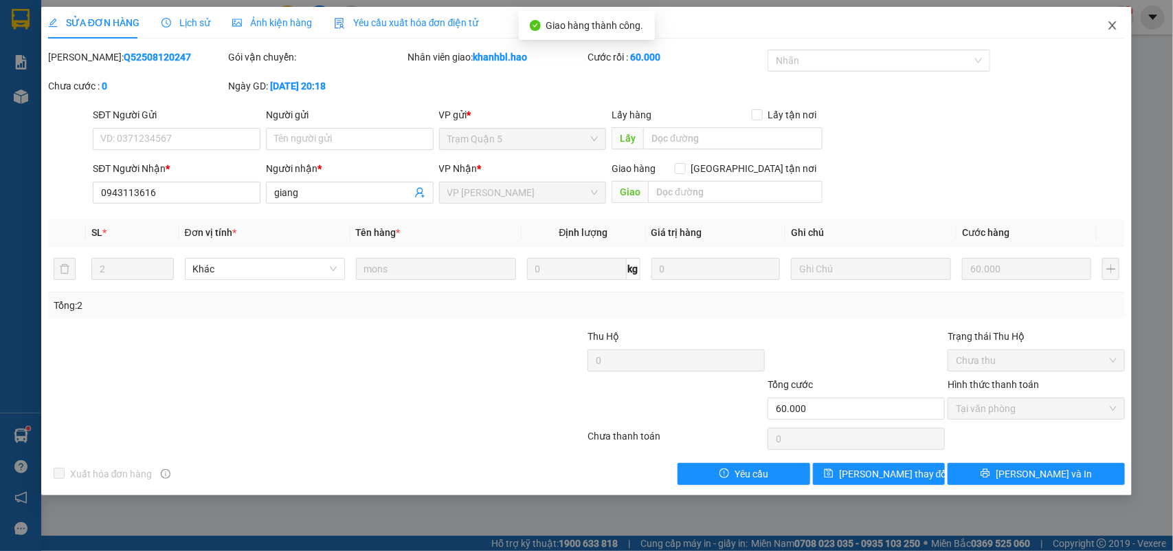
click at [1112, 21] on icon "close" at bounding box center [1112, 25] width 11 height 11
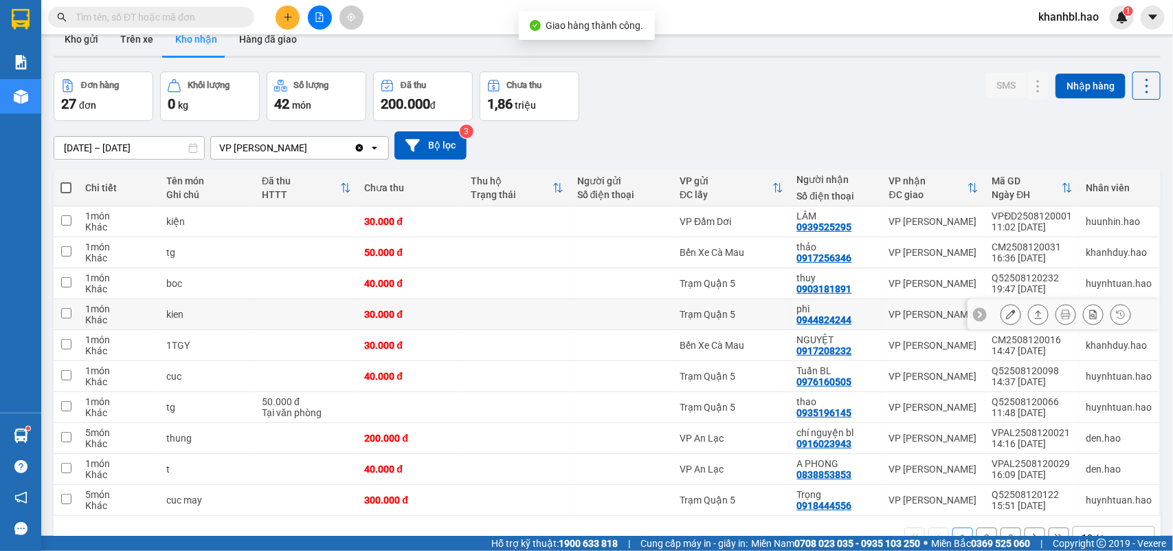
scroll to position [63, 0]
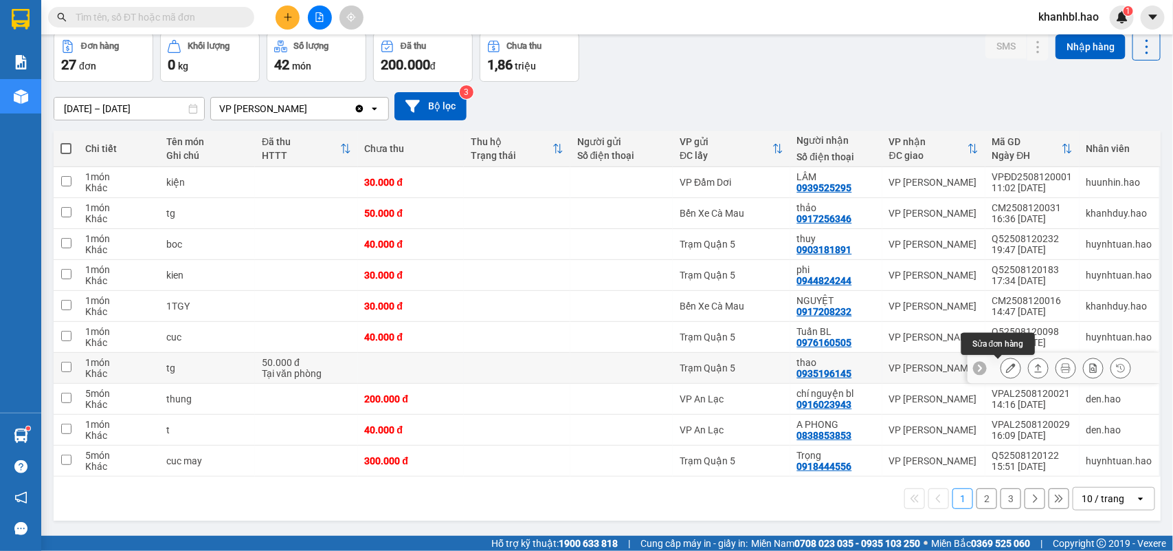
click at [1006, 368] on icon at bounding box center [1011, 368] width 10 height 10
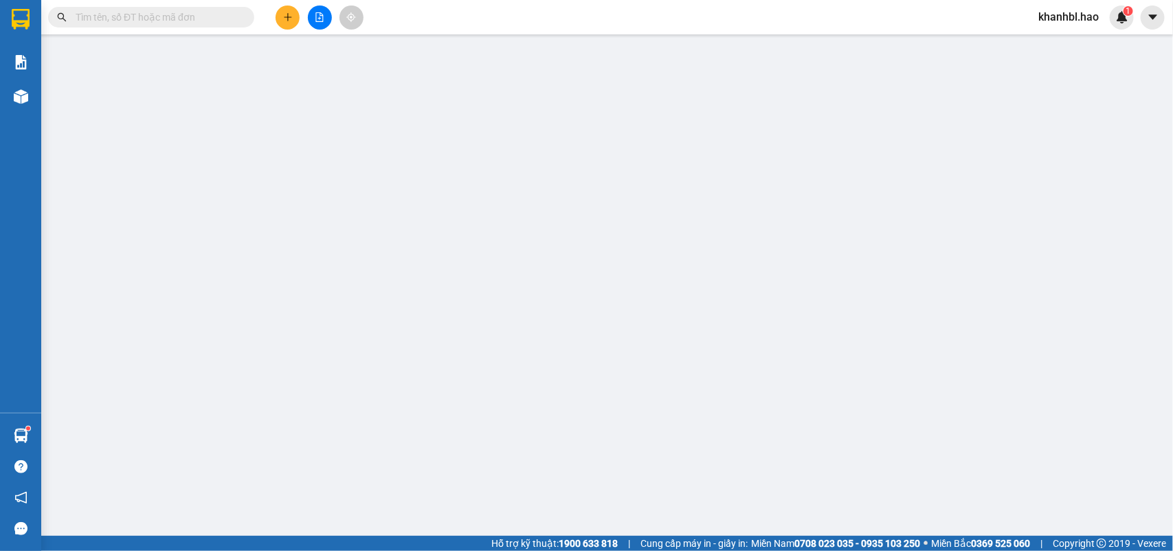
type input "0935196145"
type input "thao"
type input "50.000"
type input "0"
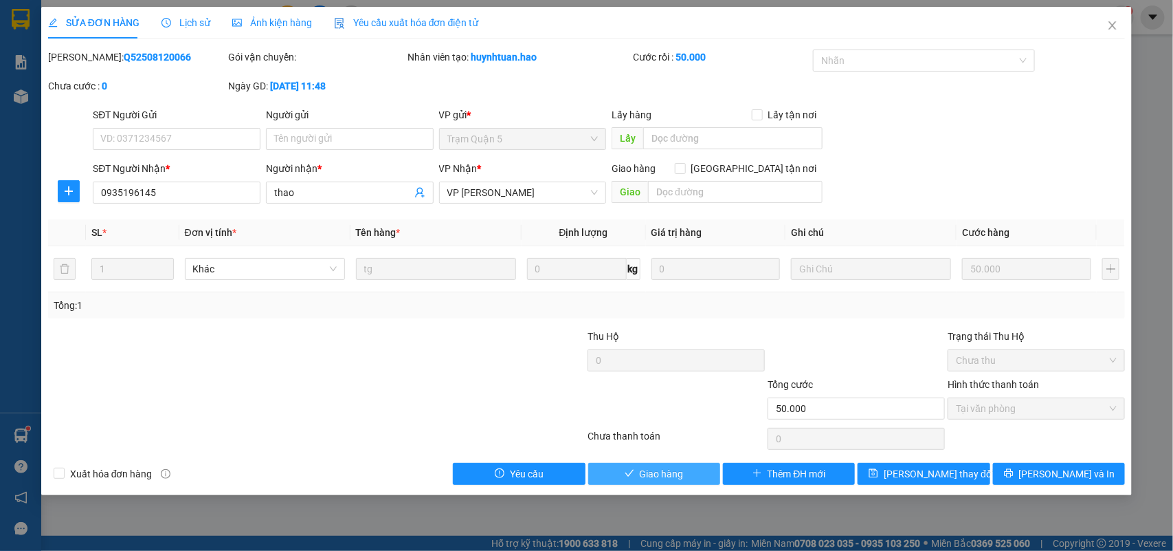
drag, startPoint x: 652, startPoint y: 476, endPoint x: 664, endPoint y: 466, distance: 15.7
click at [654, 475] on span "Giao hàng" at bounding box center [662, 473] width 44 height 15
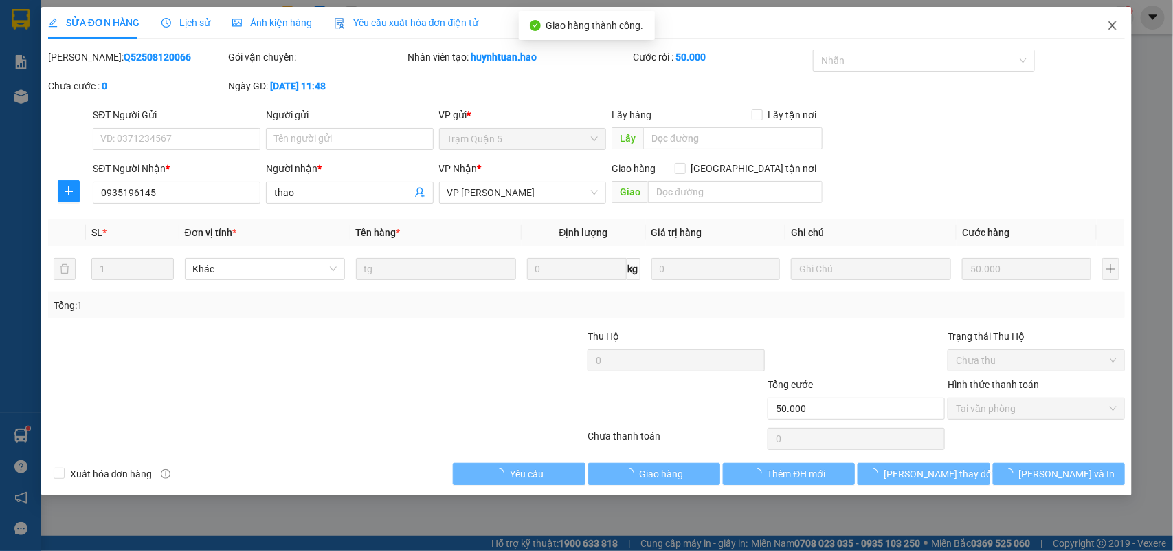
click at [1114, 16] on span "Close" at bounding box center [1113, 26] width 38 height 38
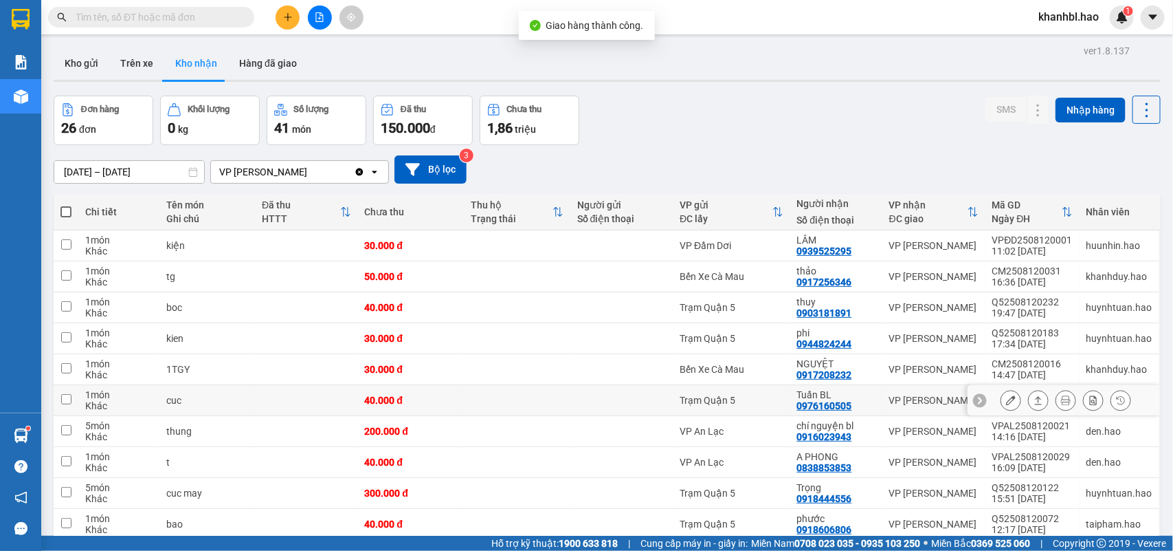
scroll to position [63, 0]
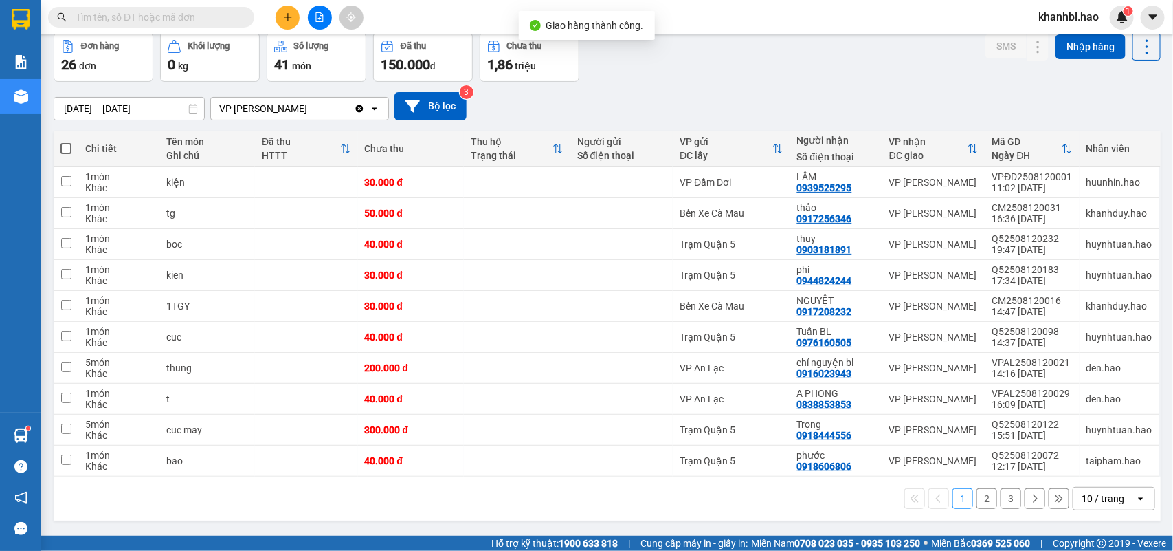
click at [977, 506] on button "2" at bounding box center [987, 498] width 21 height 21
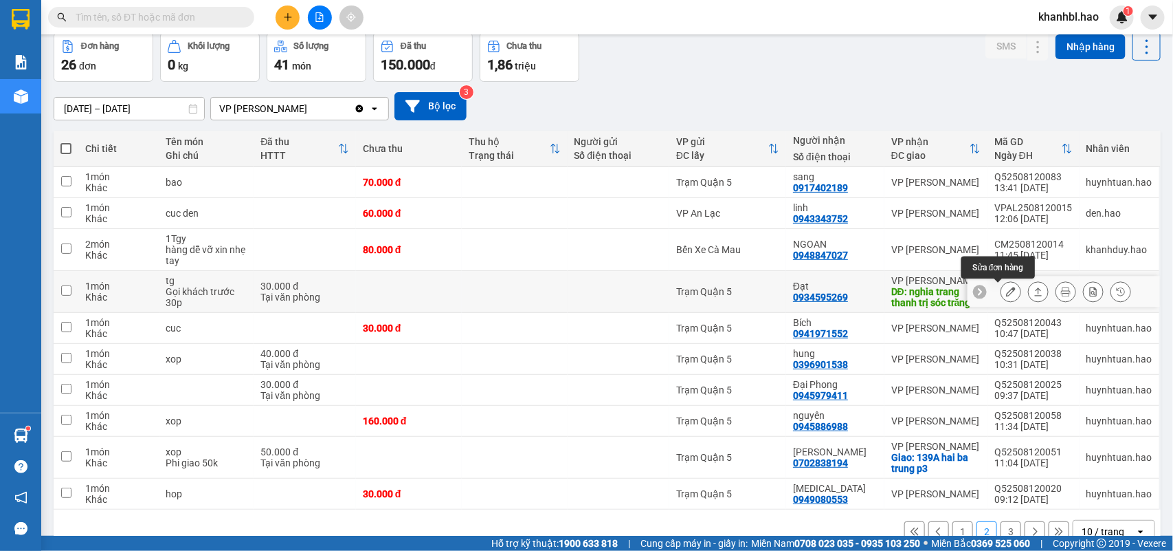
click at [1006, 291] on icon at bounding box center [1011, 292] width 10 height 10
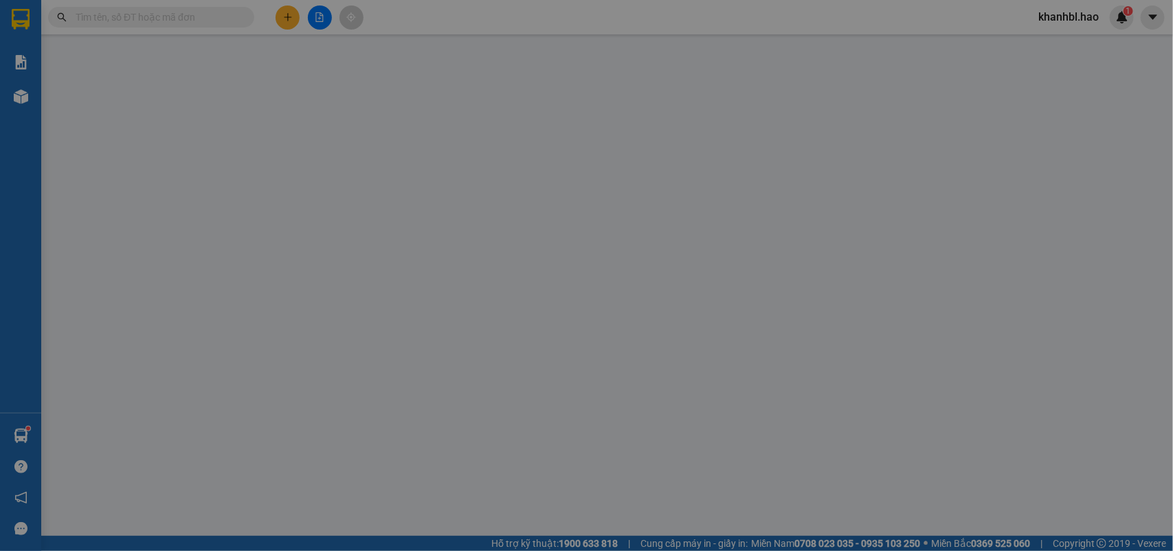
type input "0934595269"
type input "Đạt"
type input "nghia trang thanh trị sóc trăng"
type input "30.000"
type input "0"
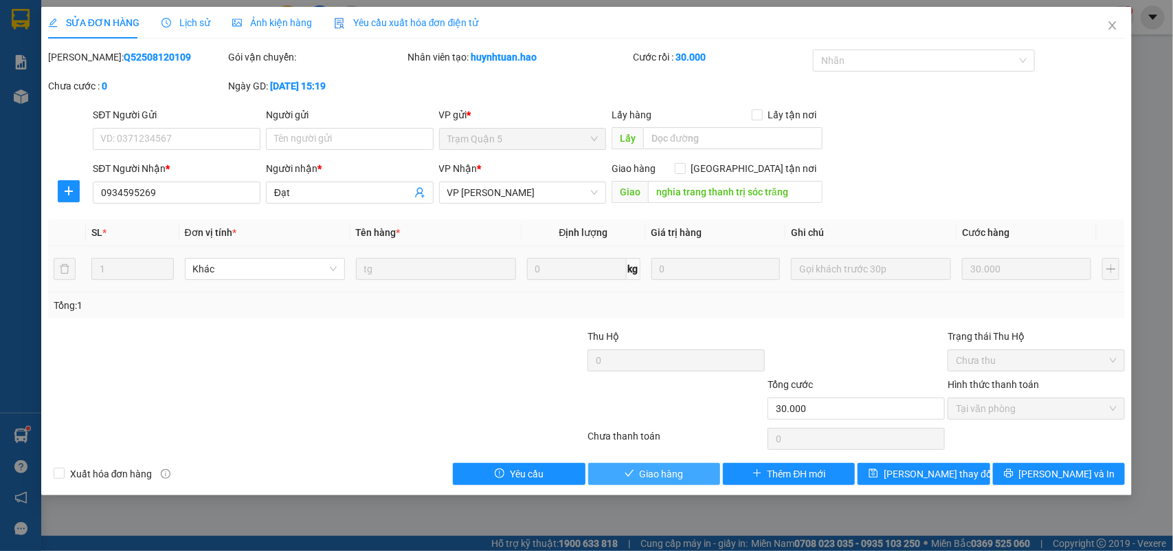
click at [680, 473] on span "Giao hàng" at bounding box center [662, 473] width 44 height 15
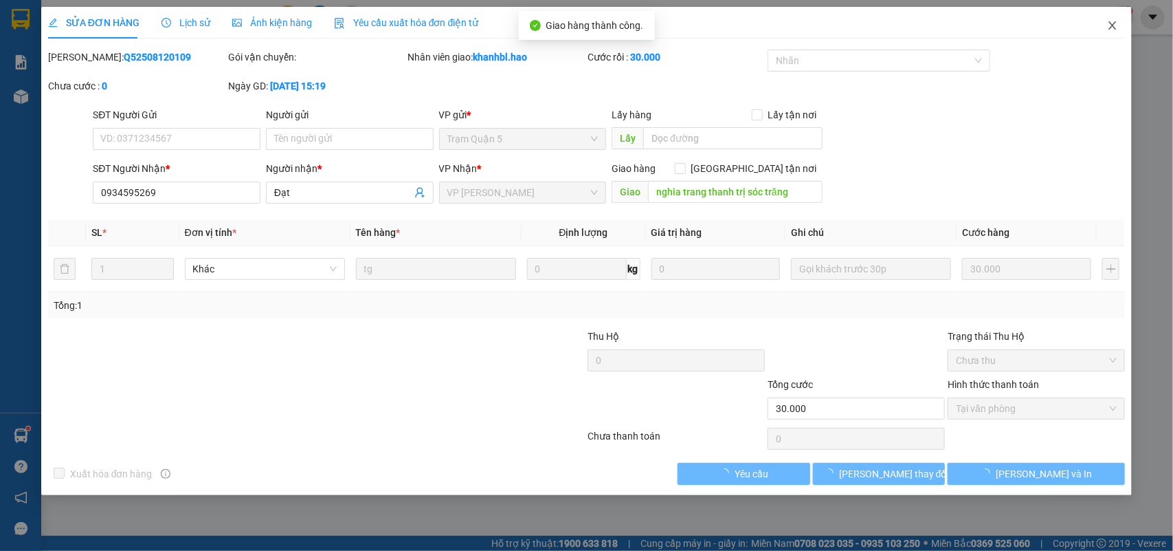
click at [1118, 26] on icon "close" at bounding box center [1112, 25] width 11 height 11
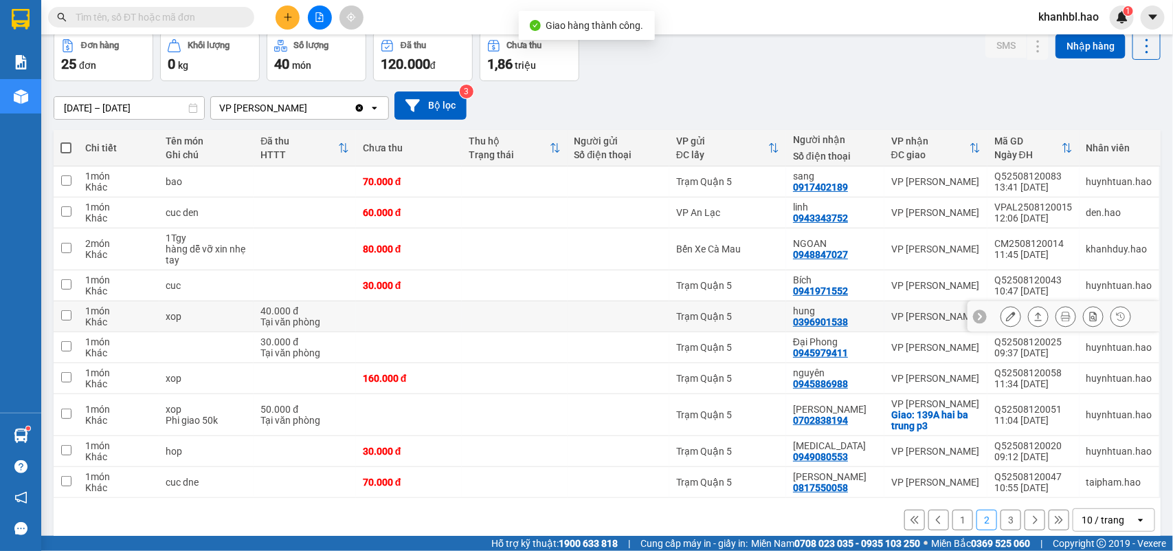
scroll to position [85, 0]
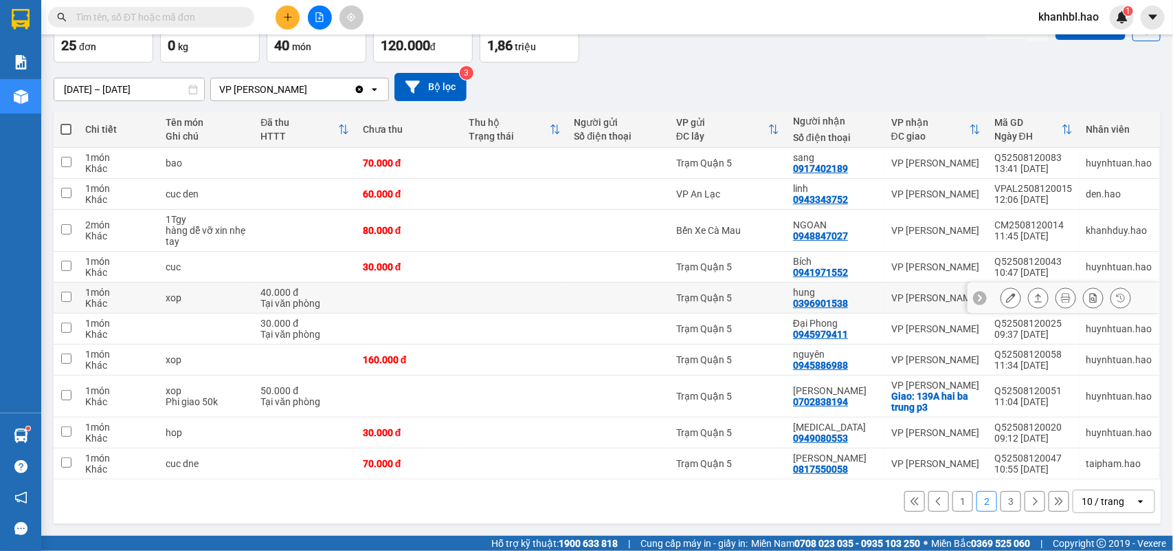
click at [1006, 293] on icon at bounding box center [1011, 298] width 10 height 10
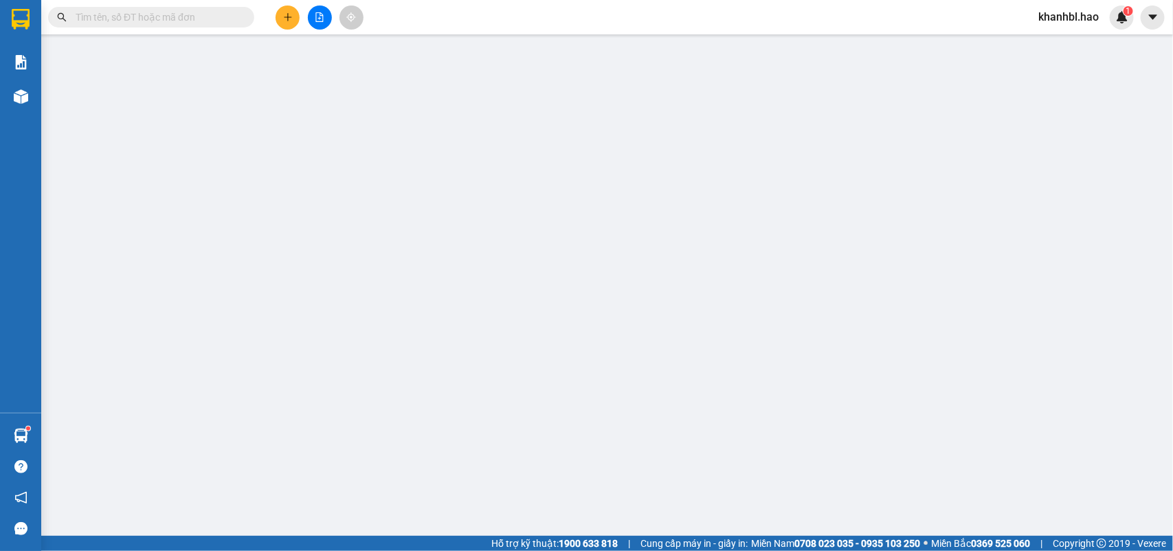
type input "0396901538"
type input "hung"
type input "40.000"
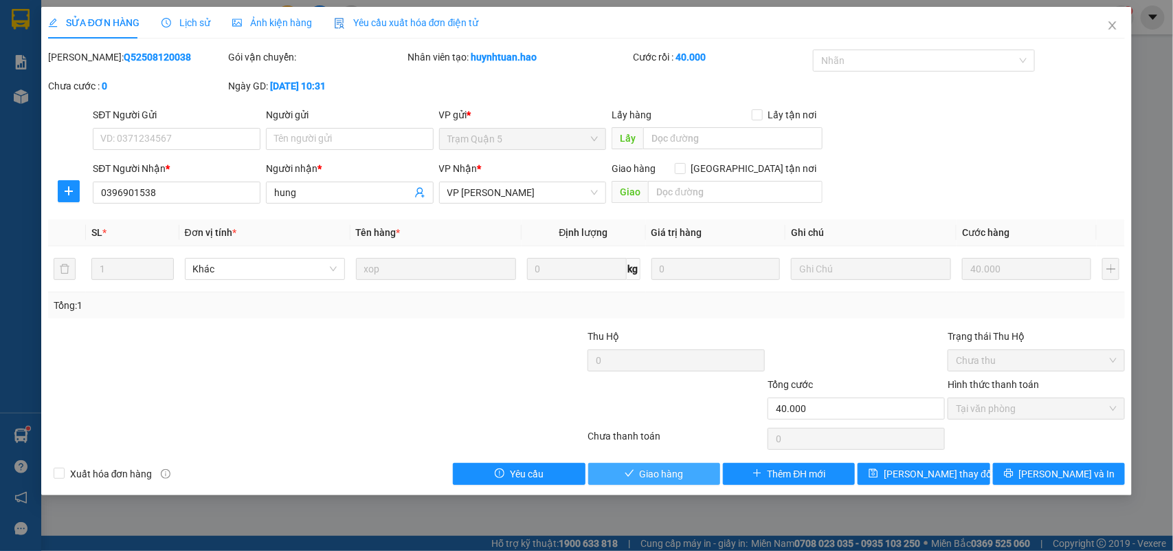
drag, startPoint x: 678, startPoint y: 475, endPoint x: 727, endPoint y: 445, distance: 57.4
click at [678, 475] on span "Giao hàng" at bounding box center [662, 473] width 44 height 15
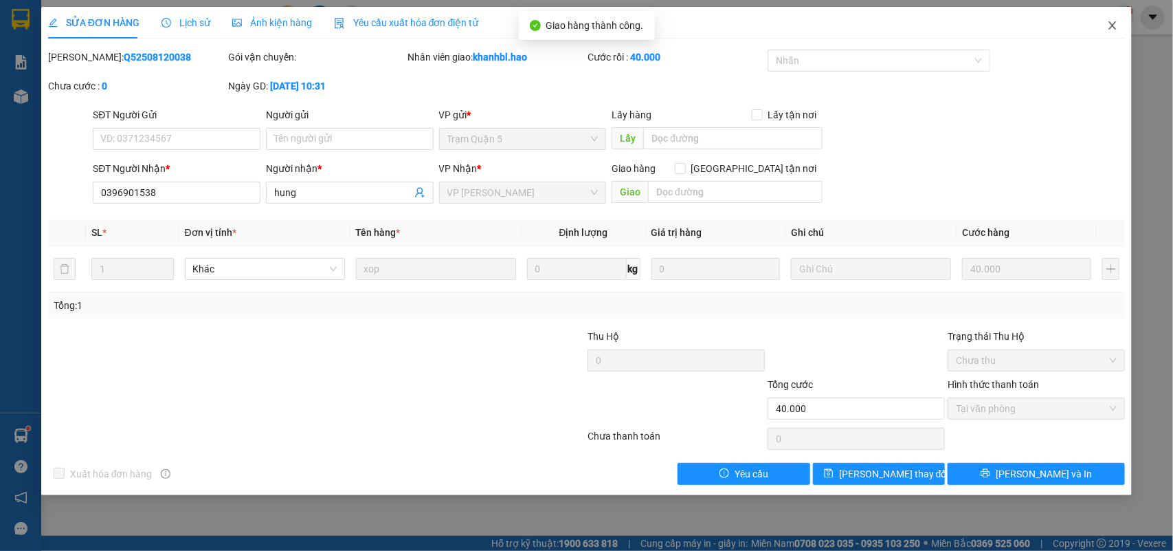
click at [1111, 28] on icon "close" at bounding box center [1113, 25] width 8 height 8
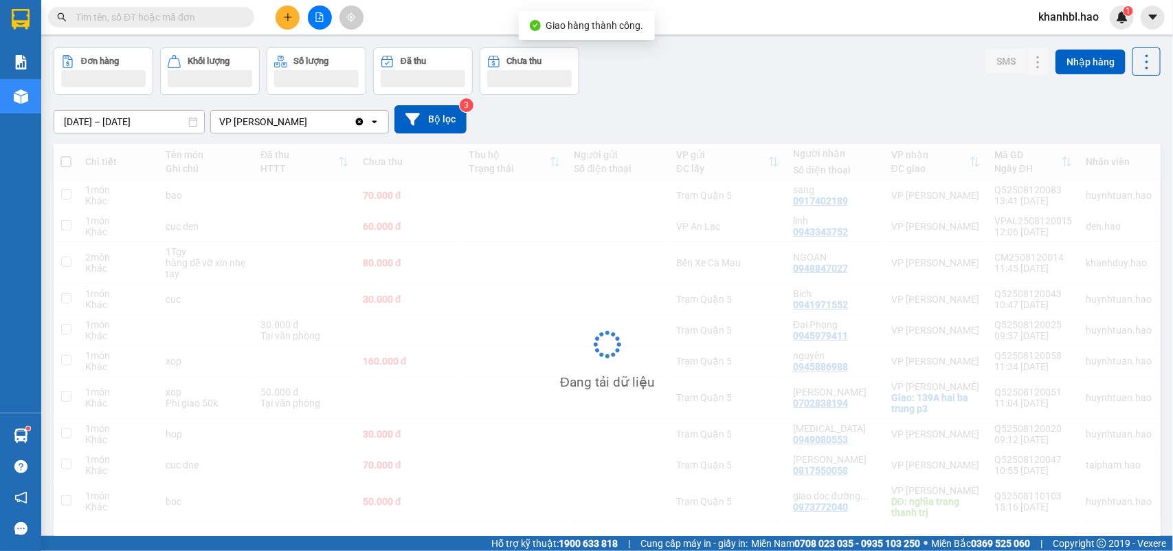
scroll to position [93, 0]
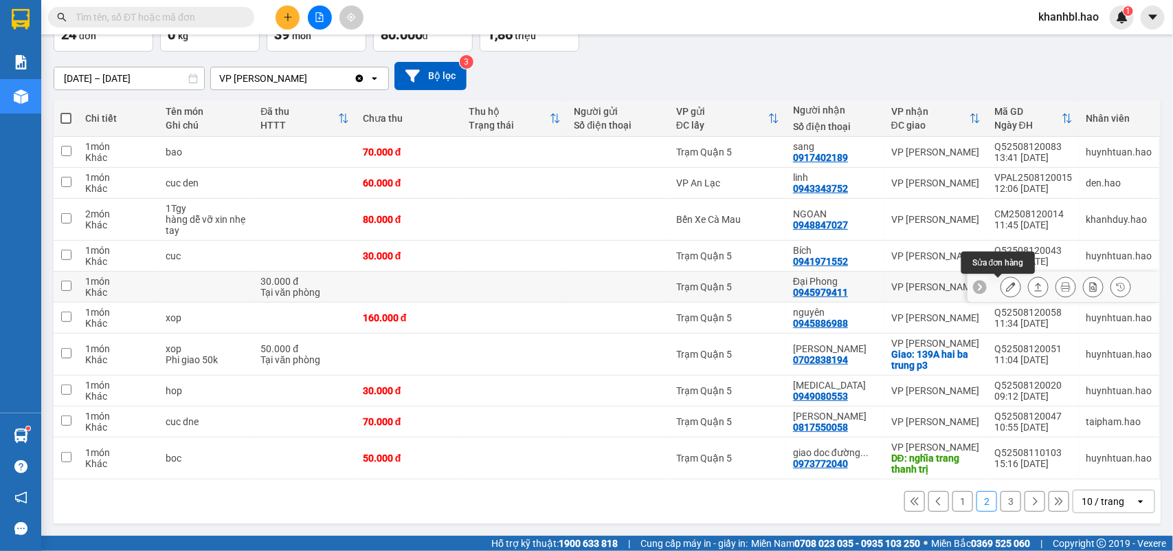
click at [1006, 286] on button at bounding box center [1010, 287] width 19 height 24
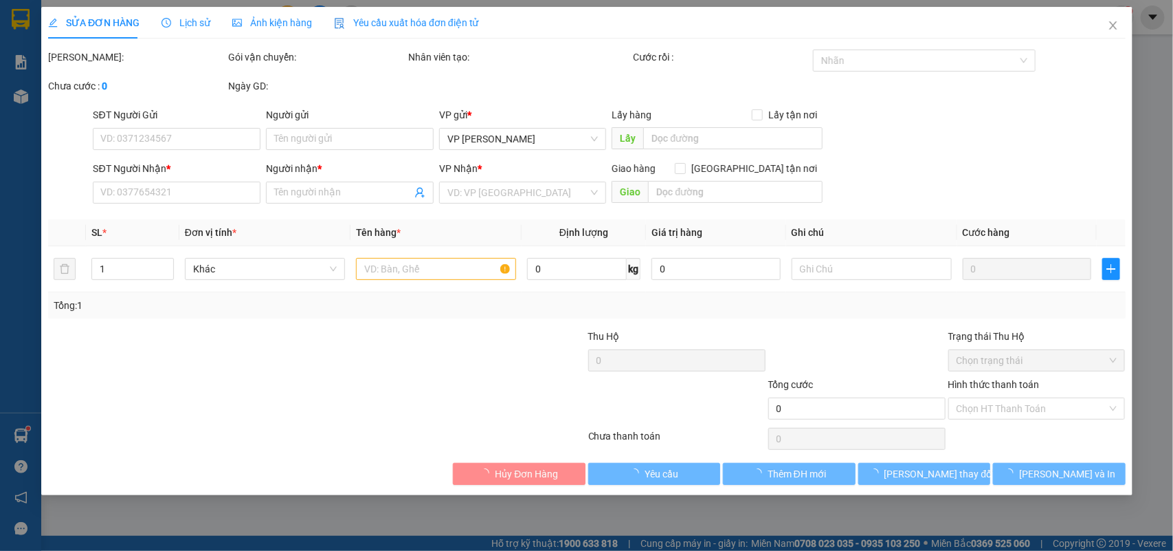
type input "0945979411"
type input "Đại Phong"
type input "30.000"
type input "0"
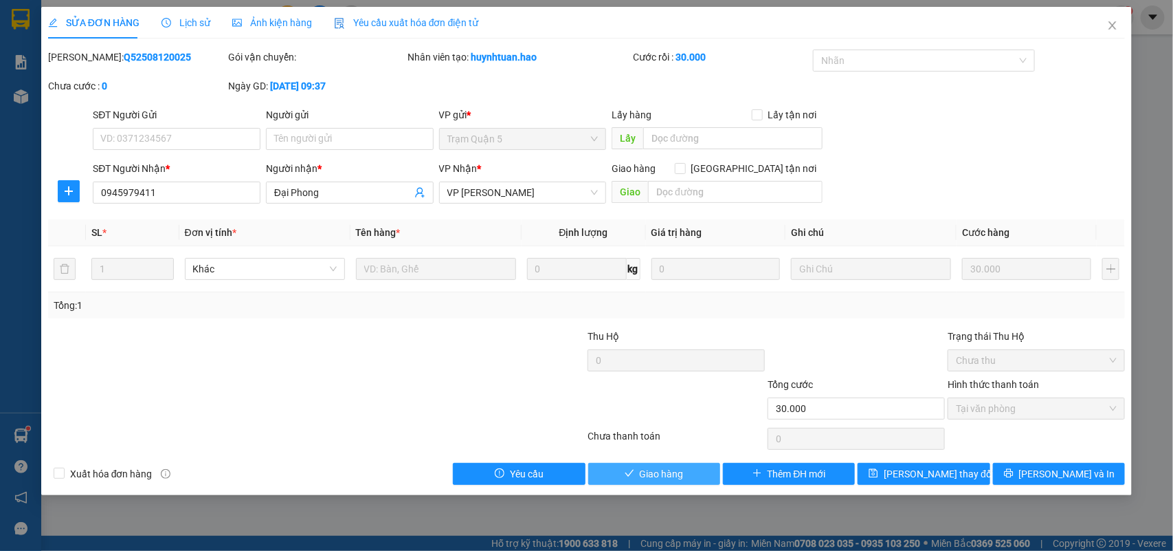
click at [672, 474] on span "Giao hàng" at bounding box center [662, 473] width 44 height 15
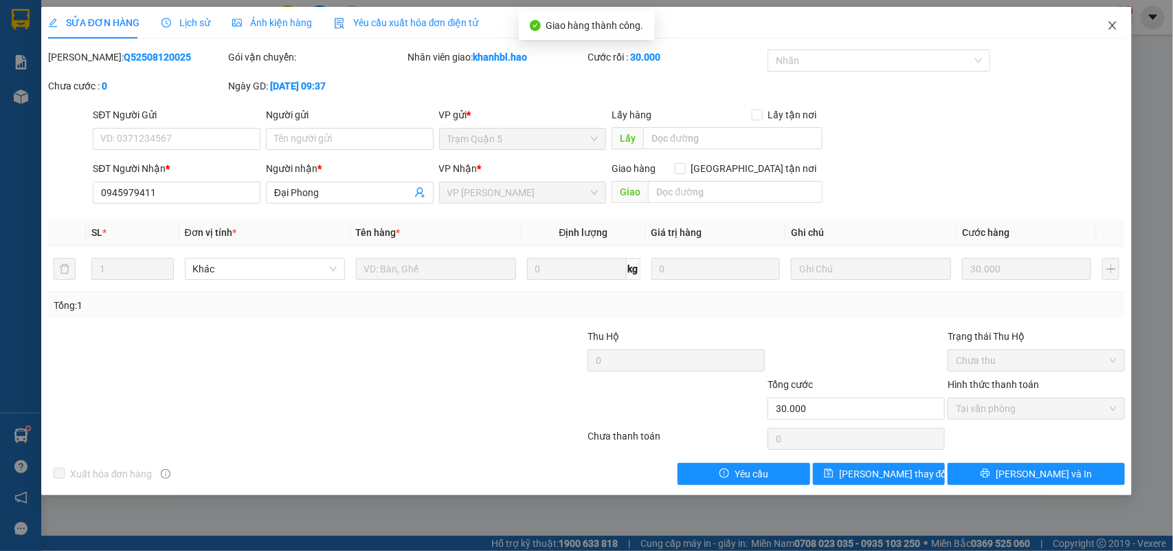
click at [1112, 30] on icon "close" at bounding box center [1112, 25] width 11 height 11
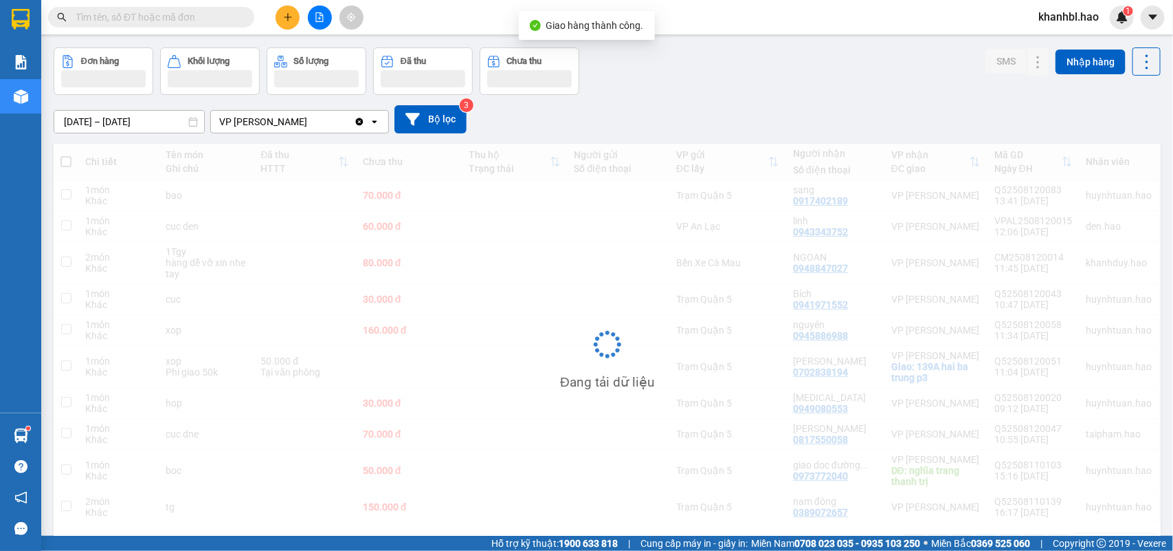
scroll to position [93, 0]
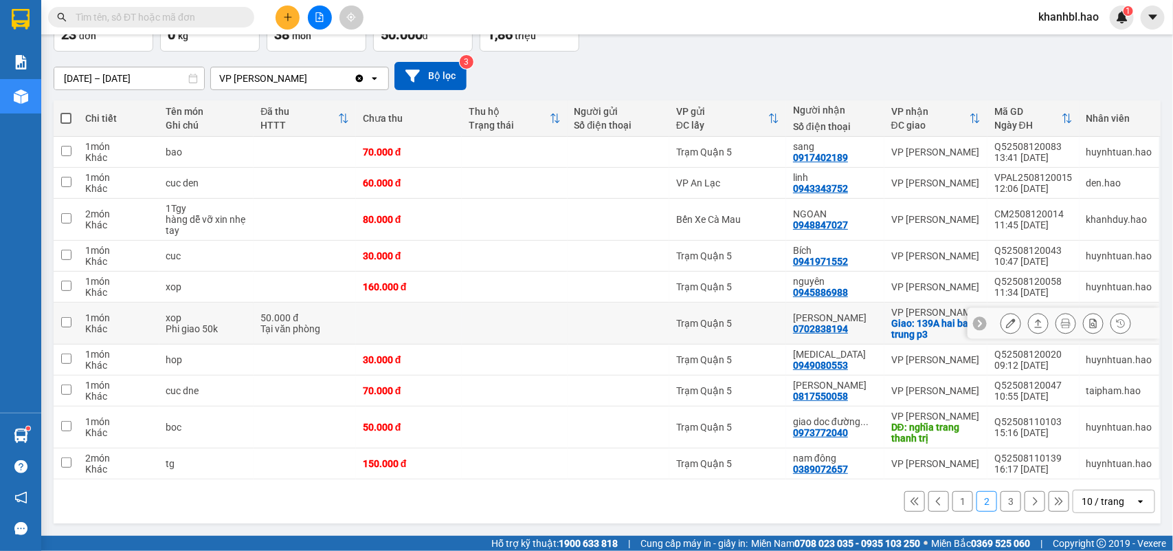
click at [1006, 322] on icon at bounding box center [1011, 323] width 10 height 10
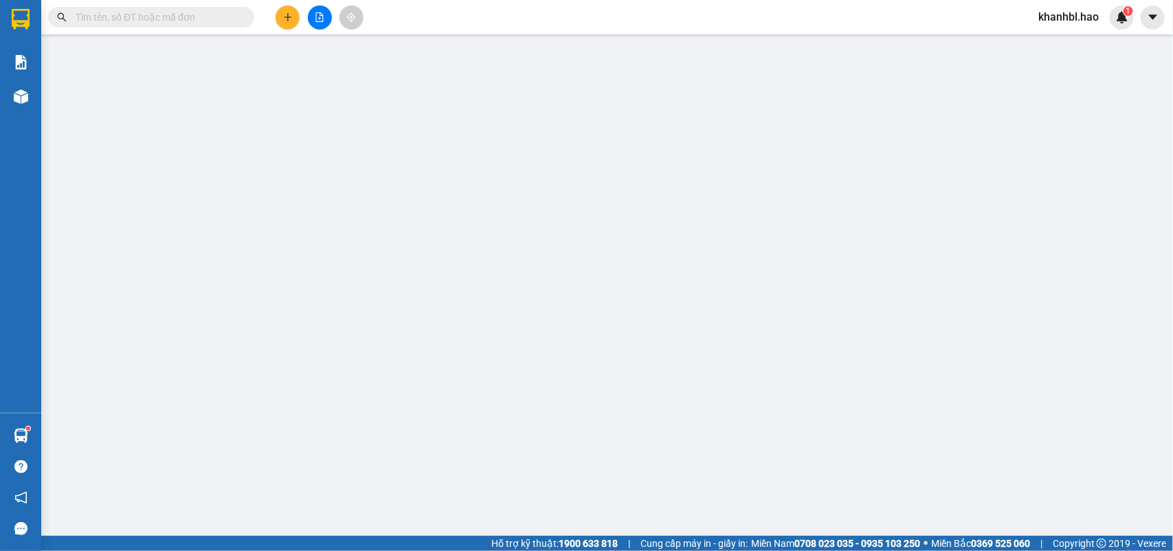
type input "0702838194"
type input "[PERSON_NAME]"
checkbox input "true"
type input "139A hai ba trung p3"
type input "50.000"
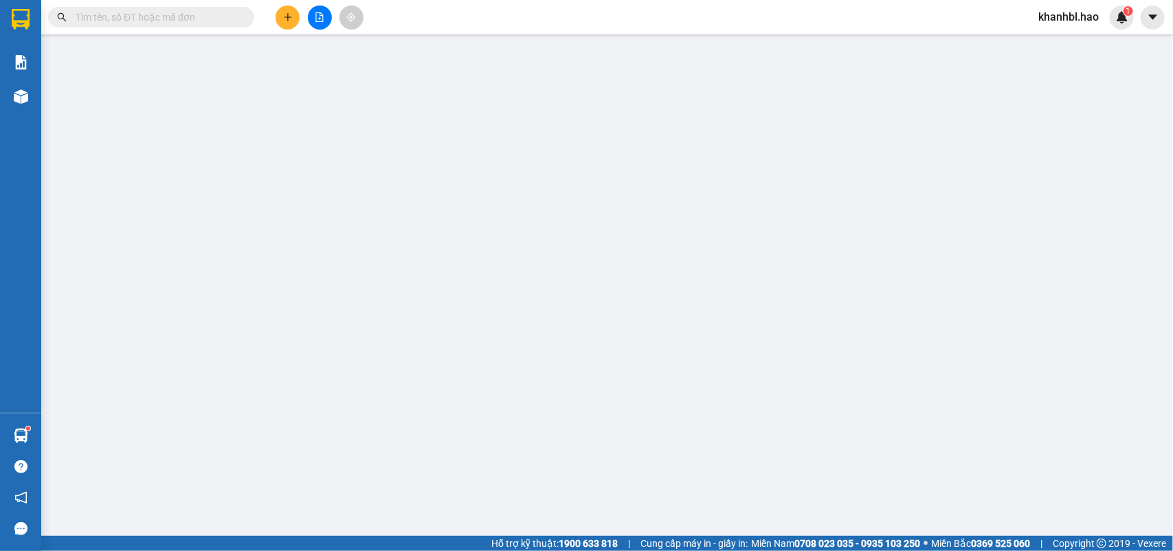
type input "0"
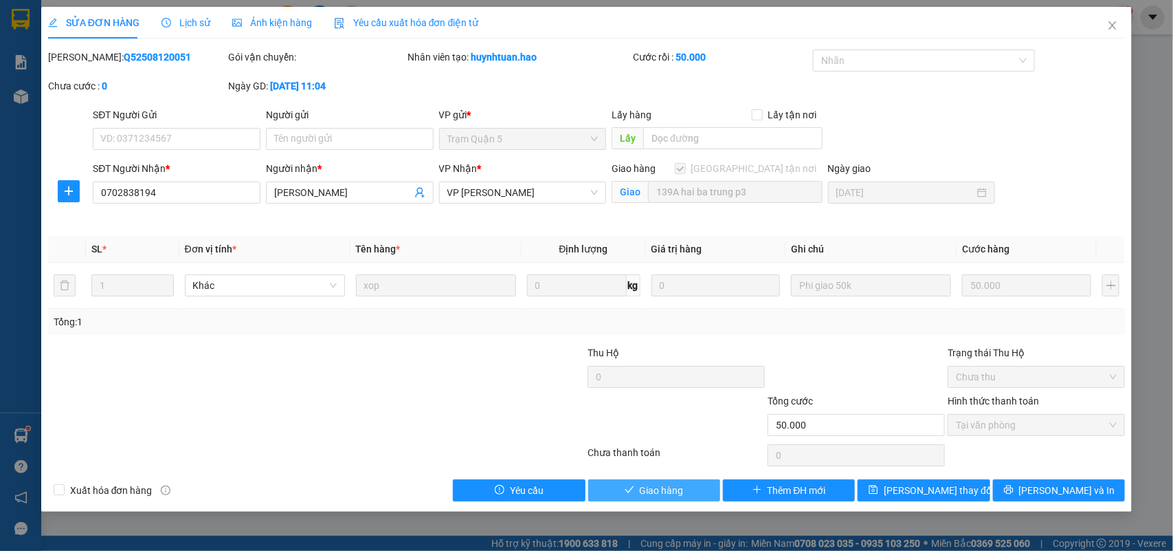
click at [661, 488] on span "Giao hàng" at bounding box center [662, 490] width 44 height 15
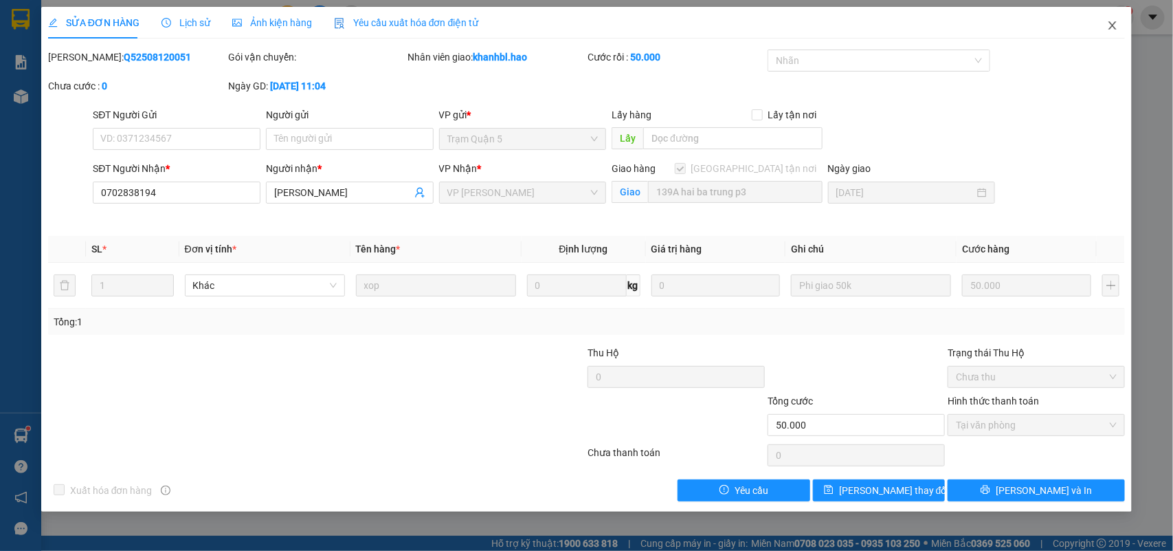
click at [1111, 27] on icon "close" at bounding box center [1112, 25] width 11 height 11
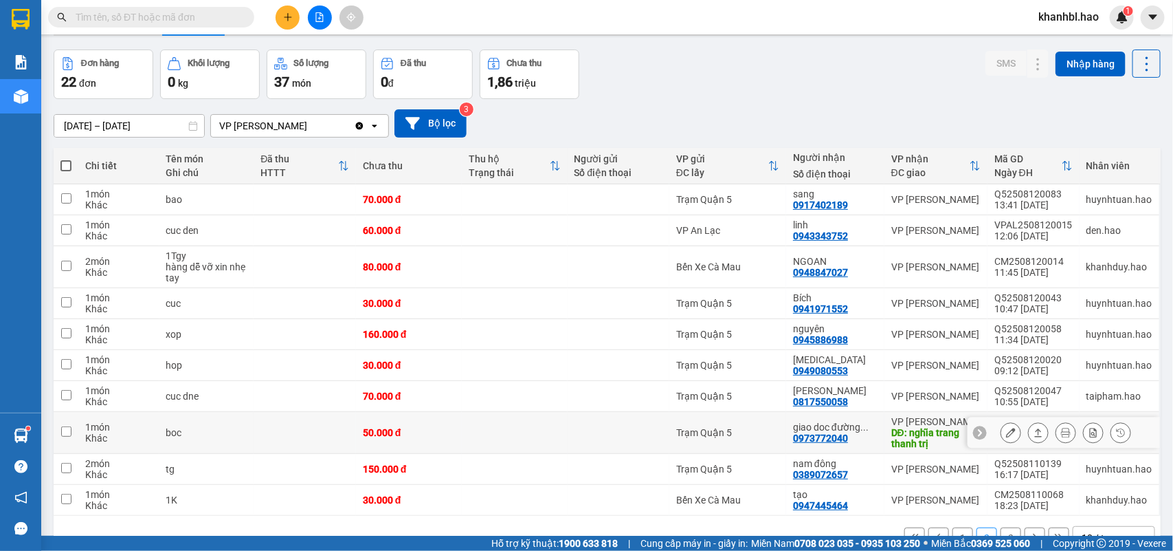
scroll to position [85, 0]
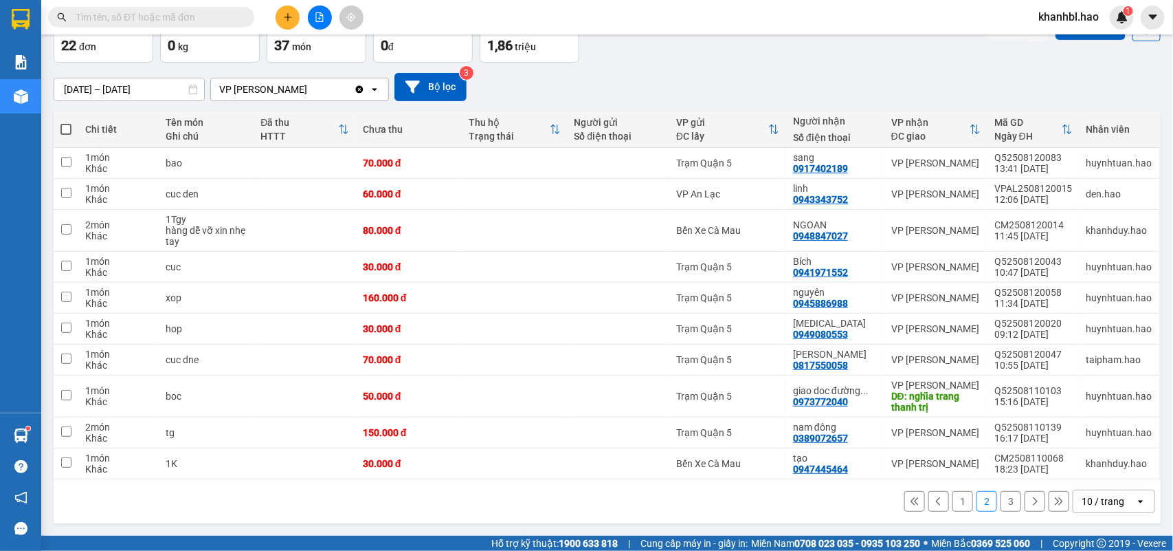
click at [1006, 498] on button "3" at bounding box center [1011, 501] width 21 height 21
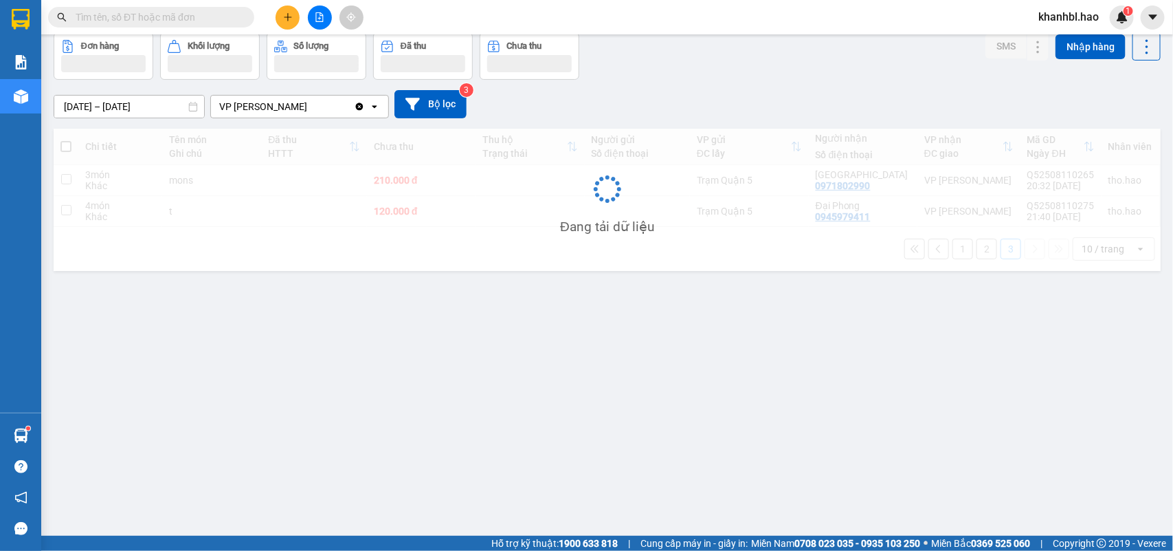
scroll to position [63, 0]
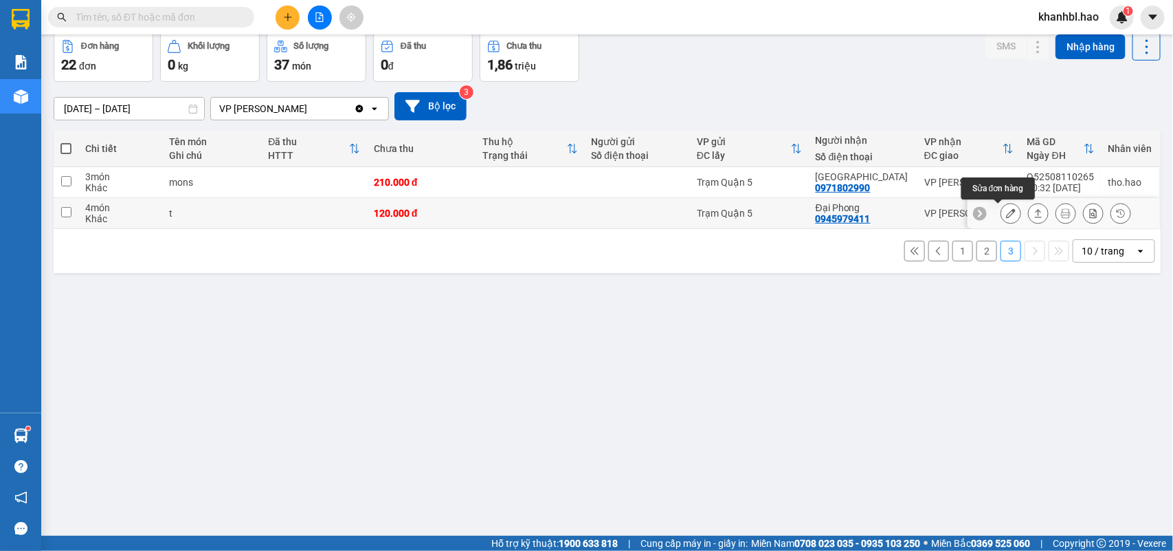
click at [1005, 212] on button at bounding box center [1010, 213] width 19 height 24
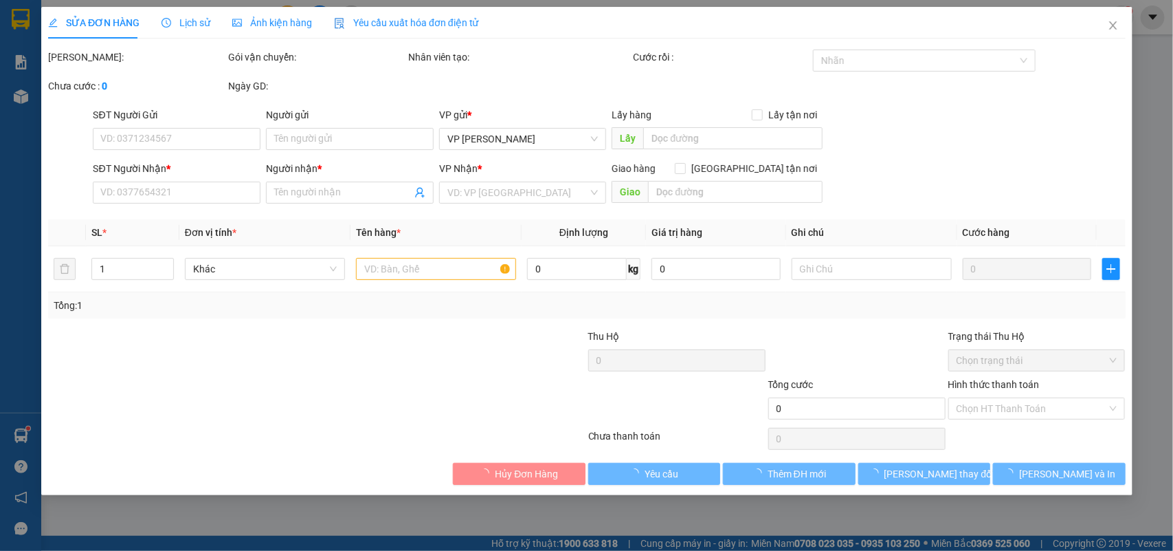
type input "0945979411"
type input "Đại Phong"
type input "120.000"
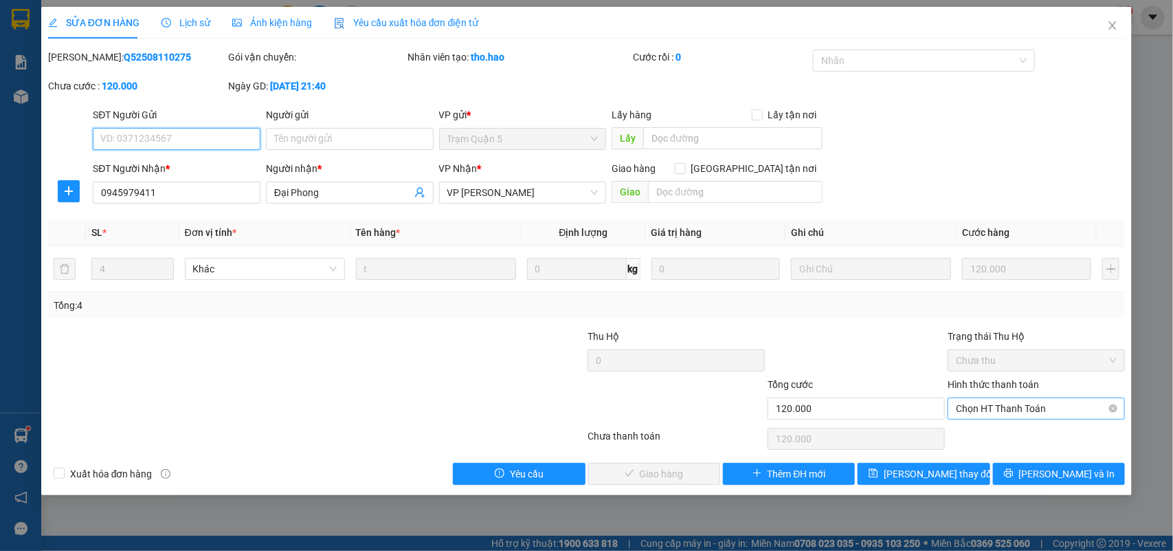
click at [1021, 408] on span "Chọn HT Thanh Toán" at bounding box center [1036, 408] width 161 height 21
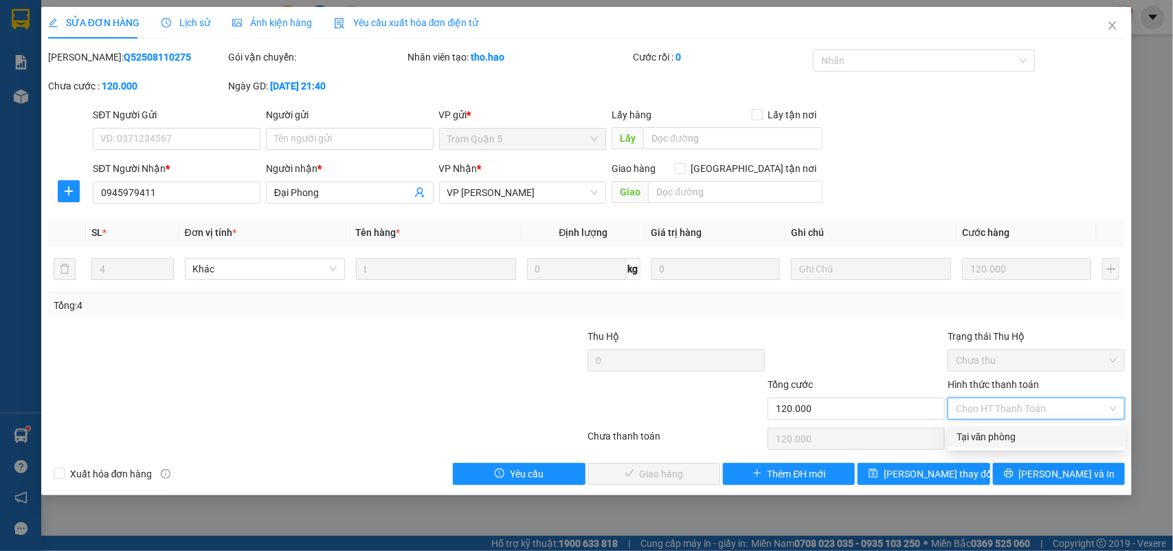
click at [1005, 441] on div "Tại văn phòng" at bounding box center [1037, 436] width 161 height 15
type input "0"
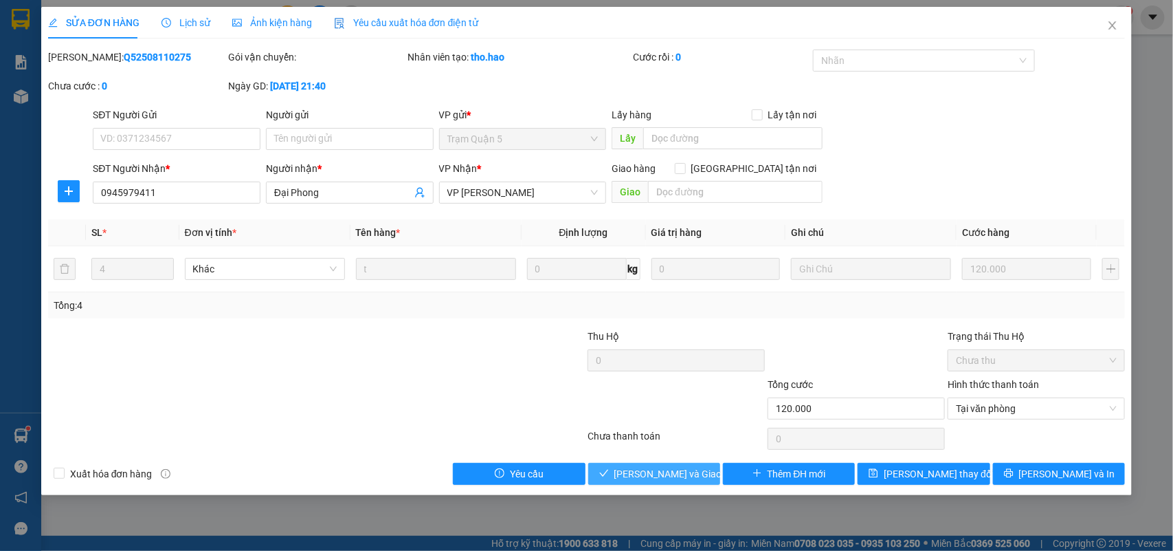
drag, startPoint x: 691, startPoint y: 472, endPoint x: 757, endPoint y: 438, distance: 73.8
click at [696, 472] on span "[PERSON_NAME] và Giao hàng" at bounding box center [680, 473] width 132 height 15
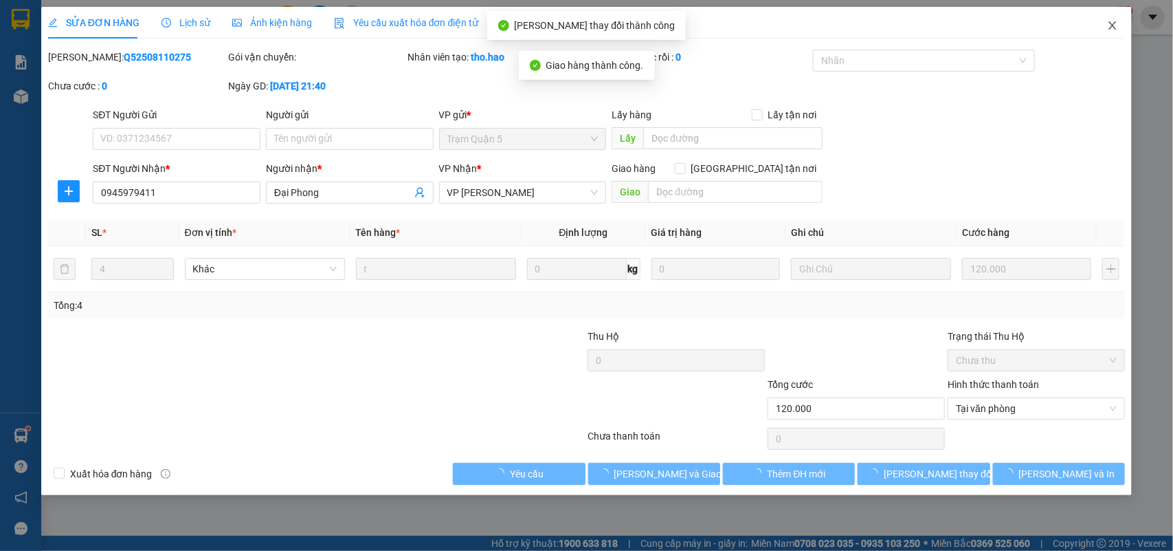
click at [1117, 24] on icon "close" at bounding box center [1112, 25] width 11 height 11
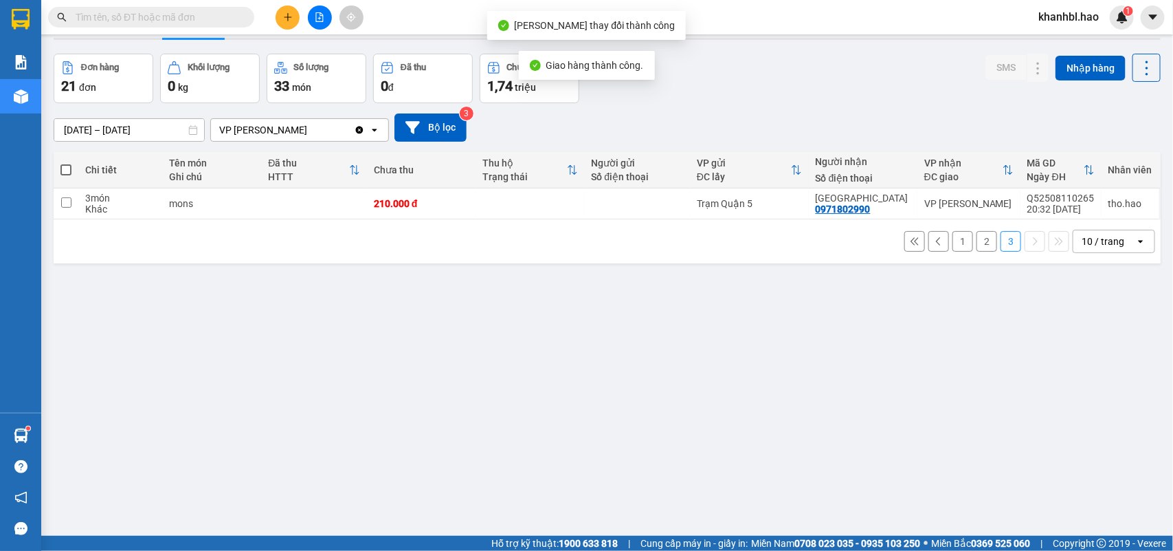
scroll to position [63, 0]
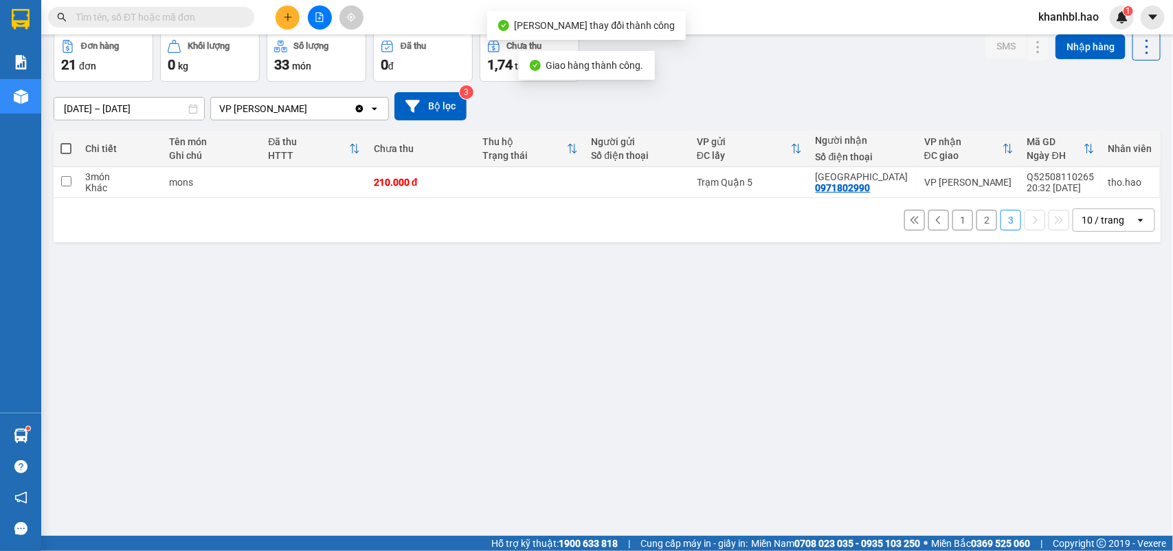
click at [977, 224] on button "2" at bounding box center [987, 220] width 21 height 21
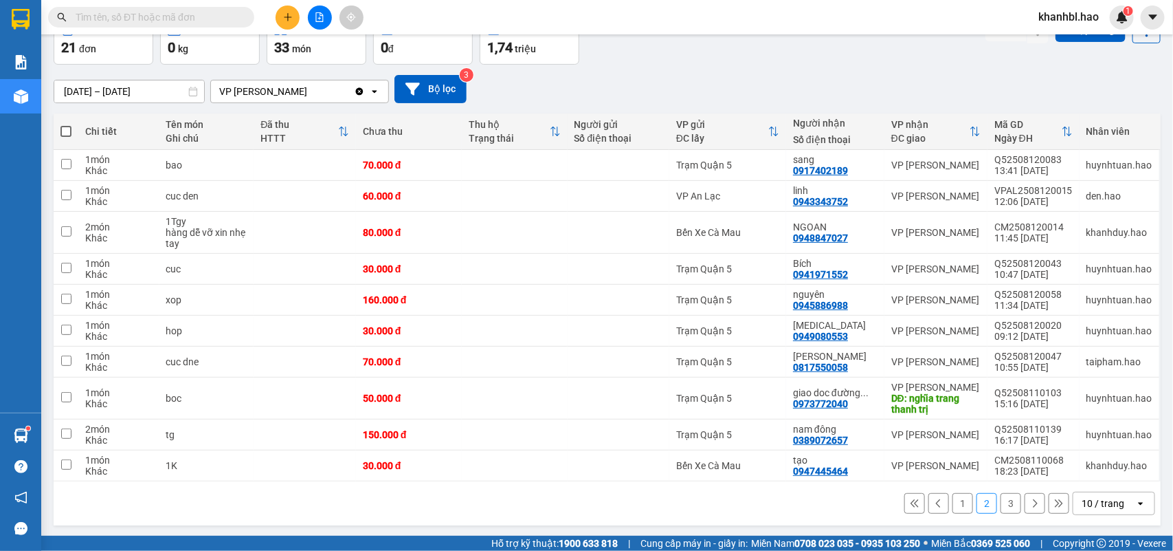
scroll to position [85, 0]
